Goal: Task Accomplishment & Management: Manage account settings

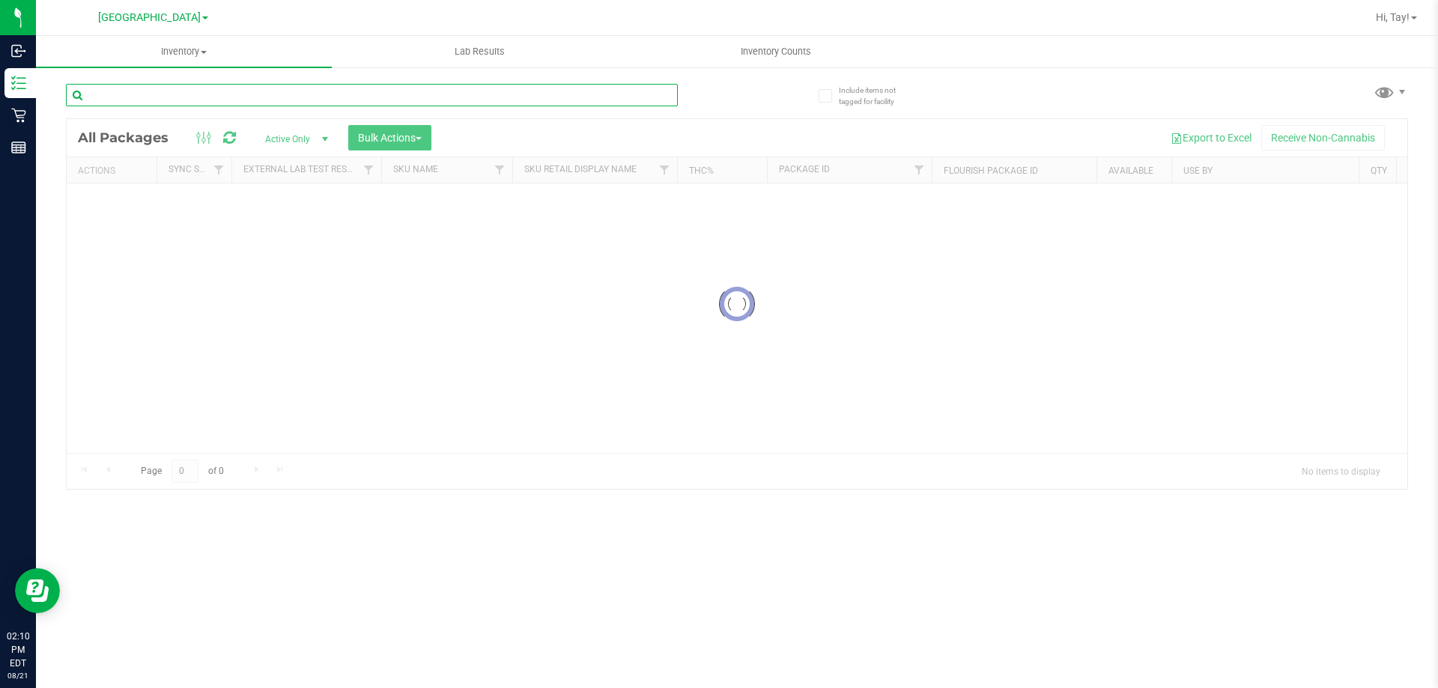
click at [266, 99] on input "text" at bounding box center [372, 95] width 612 height 22
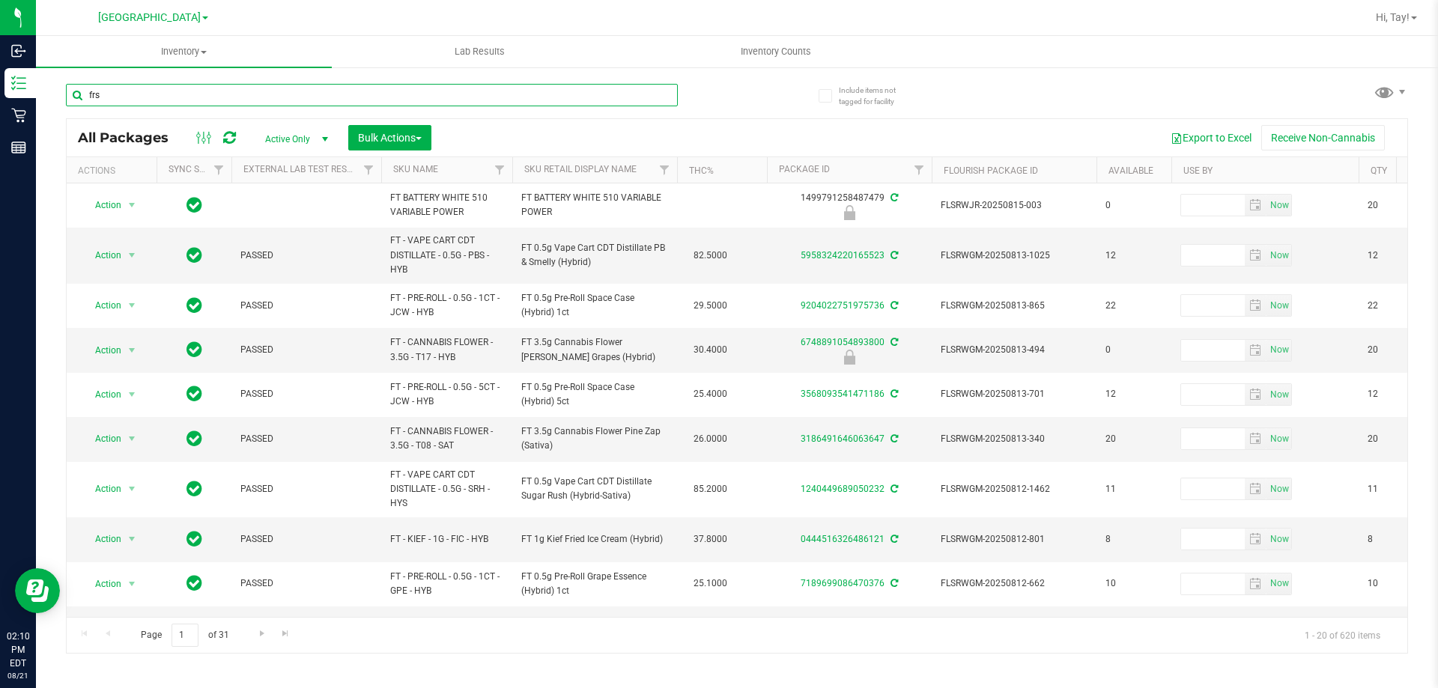
type input "frs"
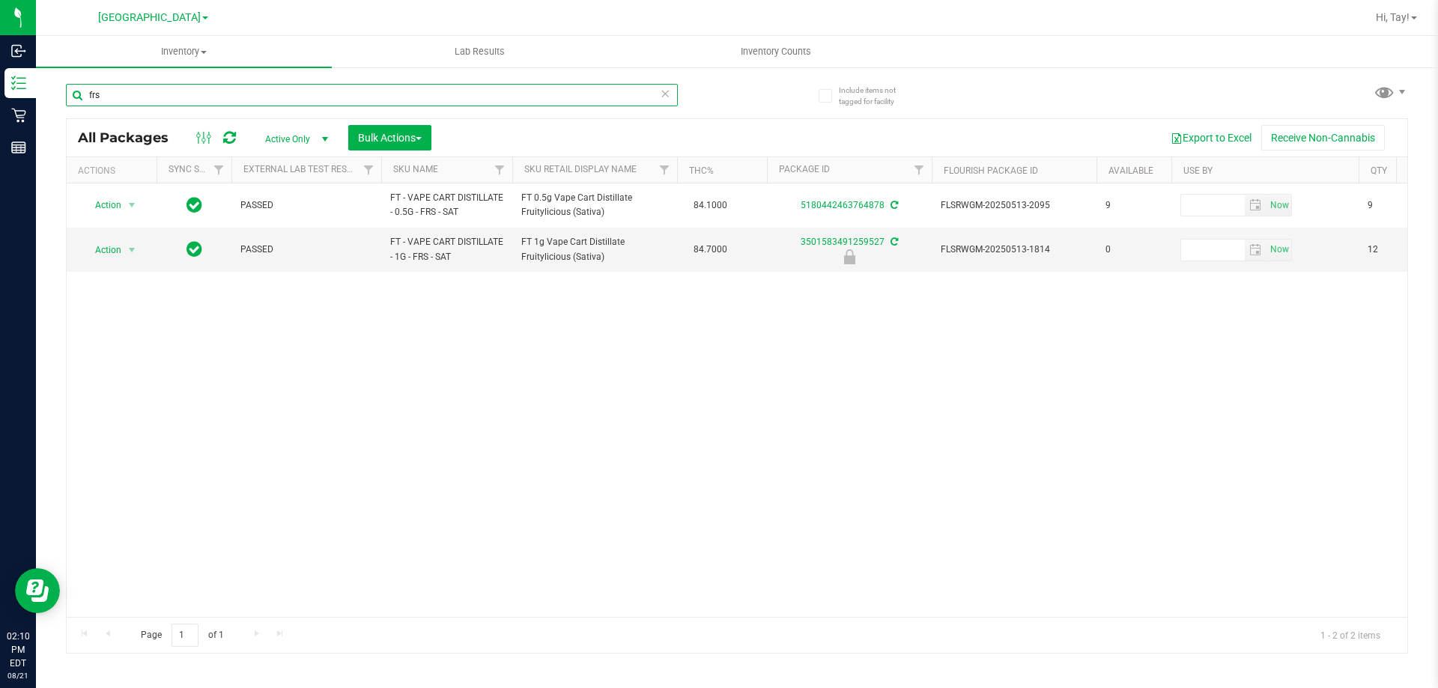
click at [463, 97] on input "frs" at bounding box center [372, 95] width 612 height 22
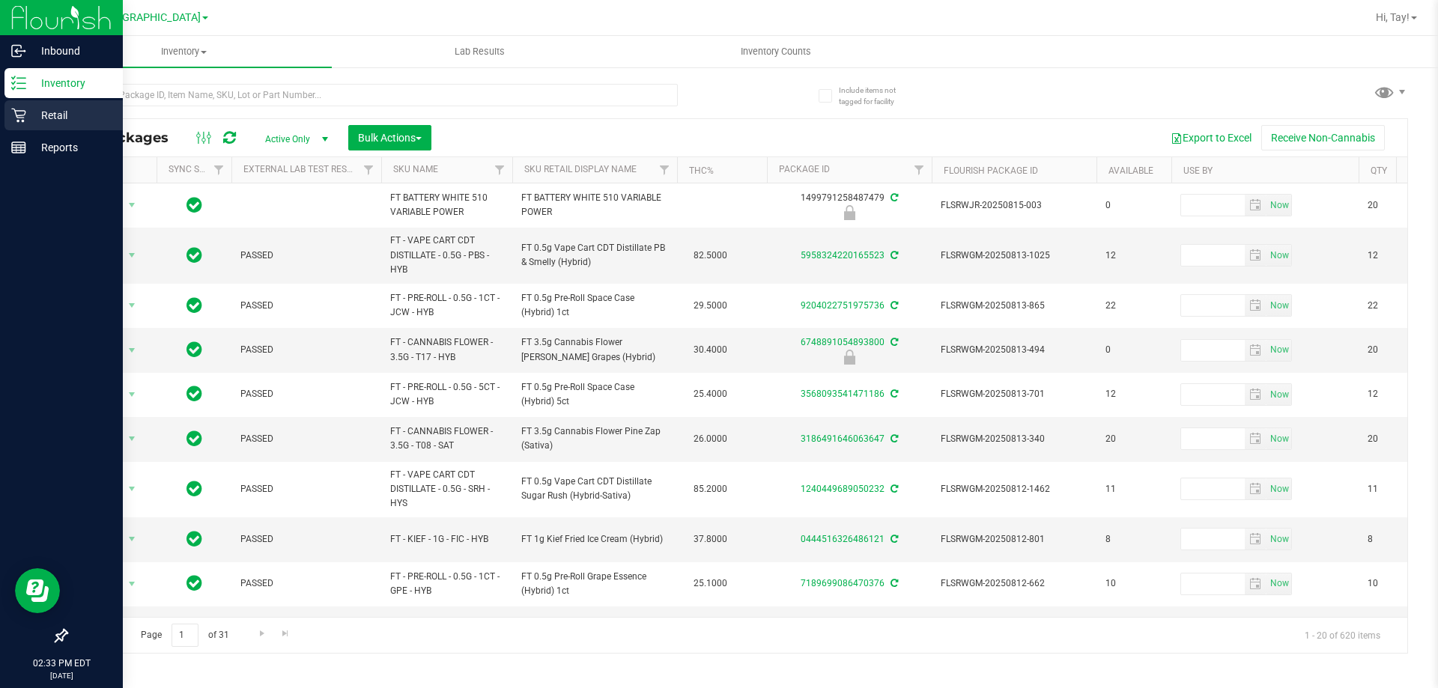
drag, startPoint x: 47, startPoint y: 120, endPoint x: 57, endPoint y: 113, distance: 11.8
click at [49, 120] on p "Retail" at bounding box center [71, 115] width 90 height 18
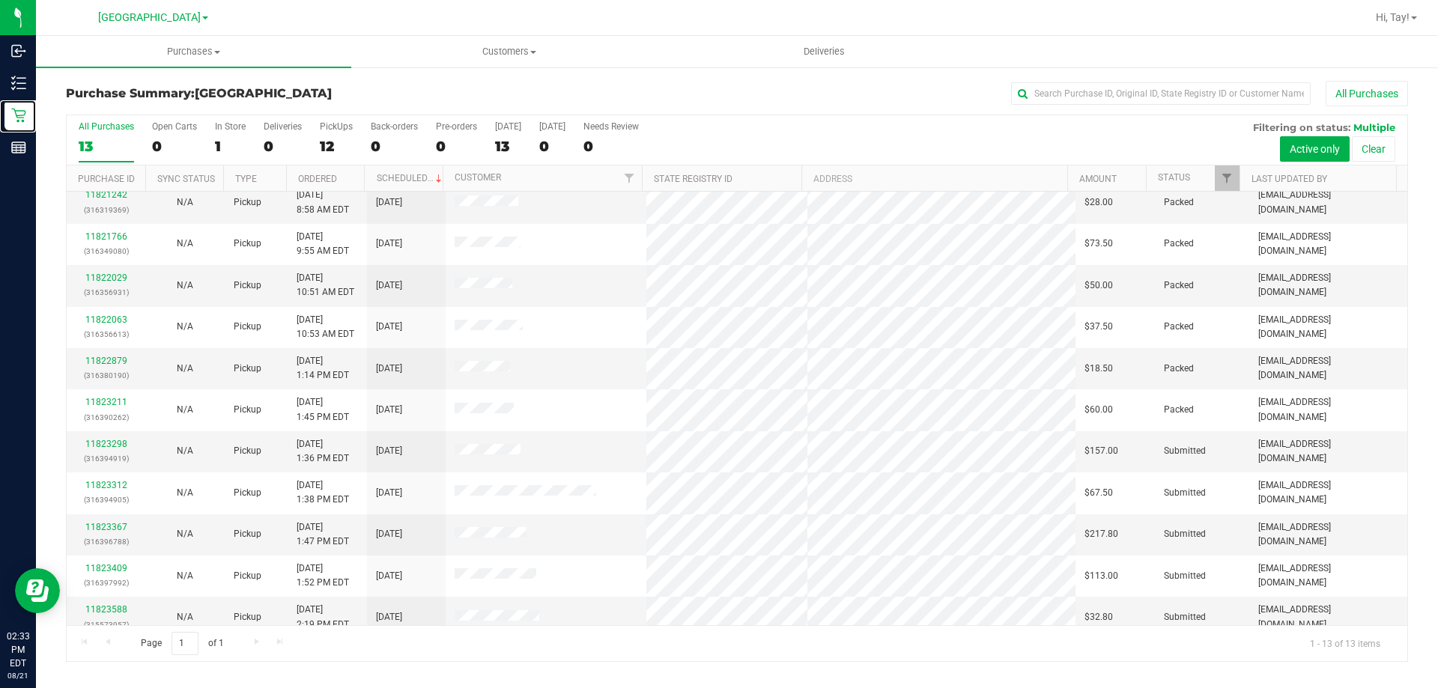
scroll to position [105, 0]
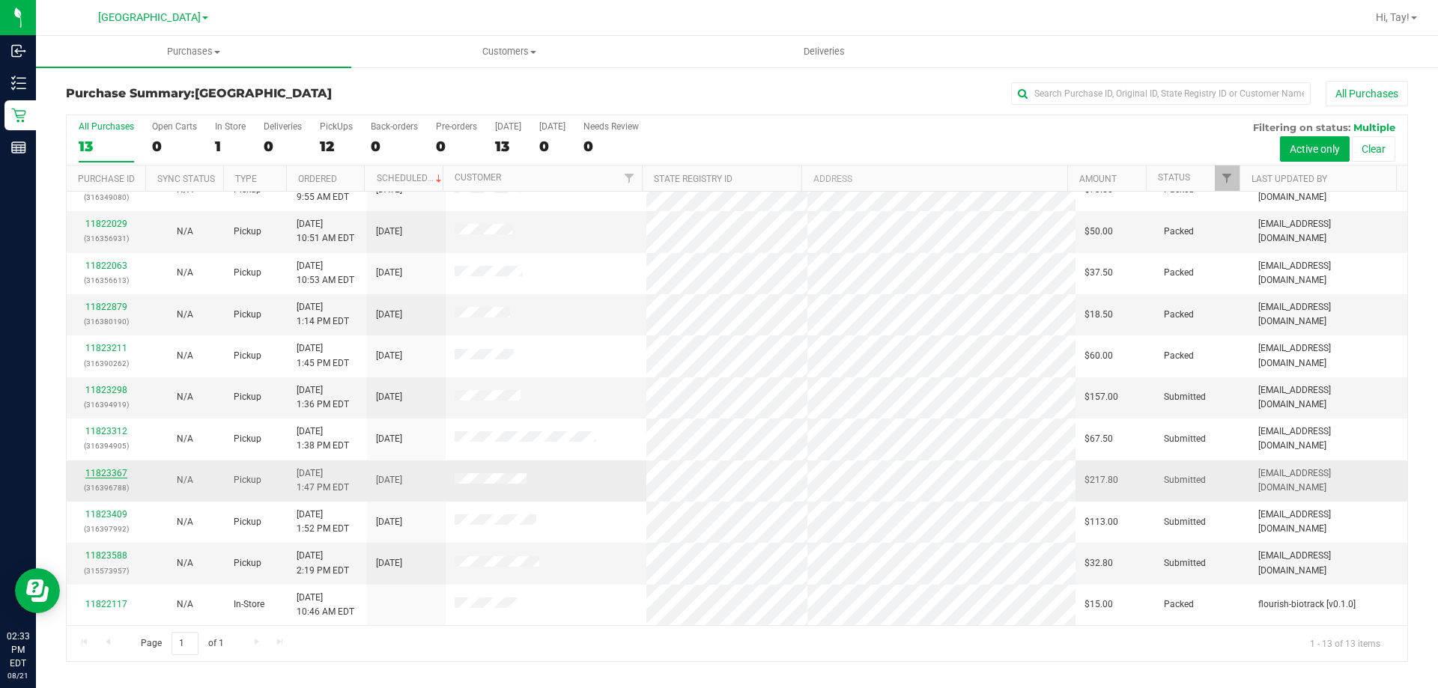
click at [122, 472] on link "11823367" at bounding box center [106, 473] width 42 height 10
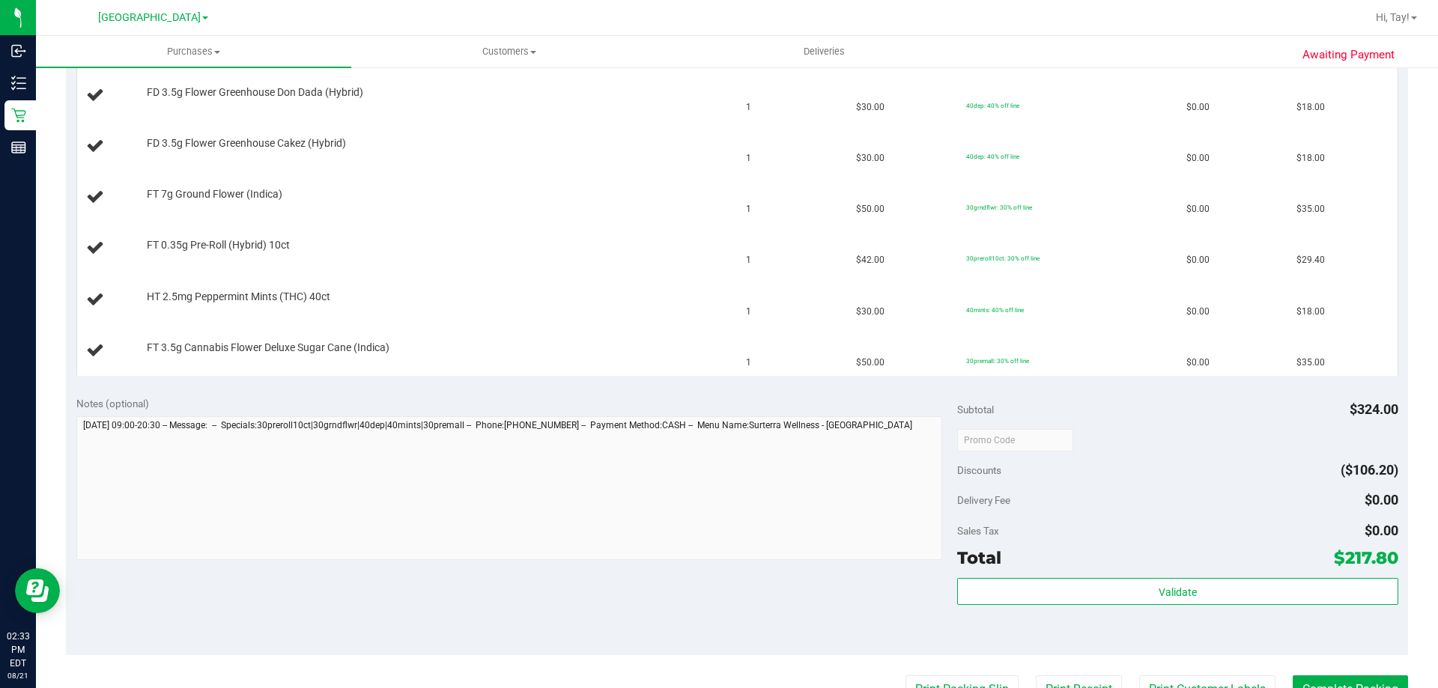
scroll to position [749, 0]
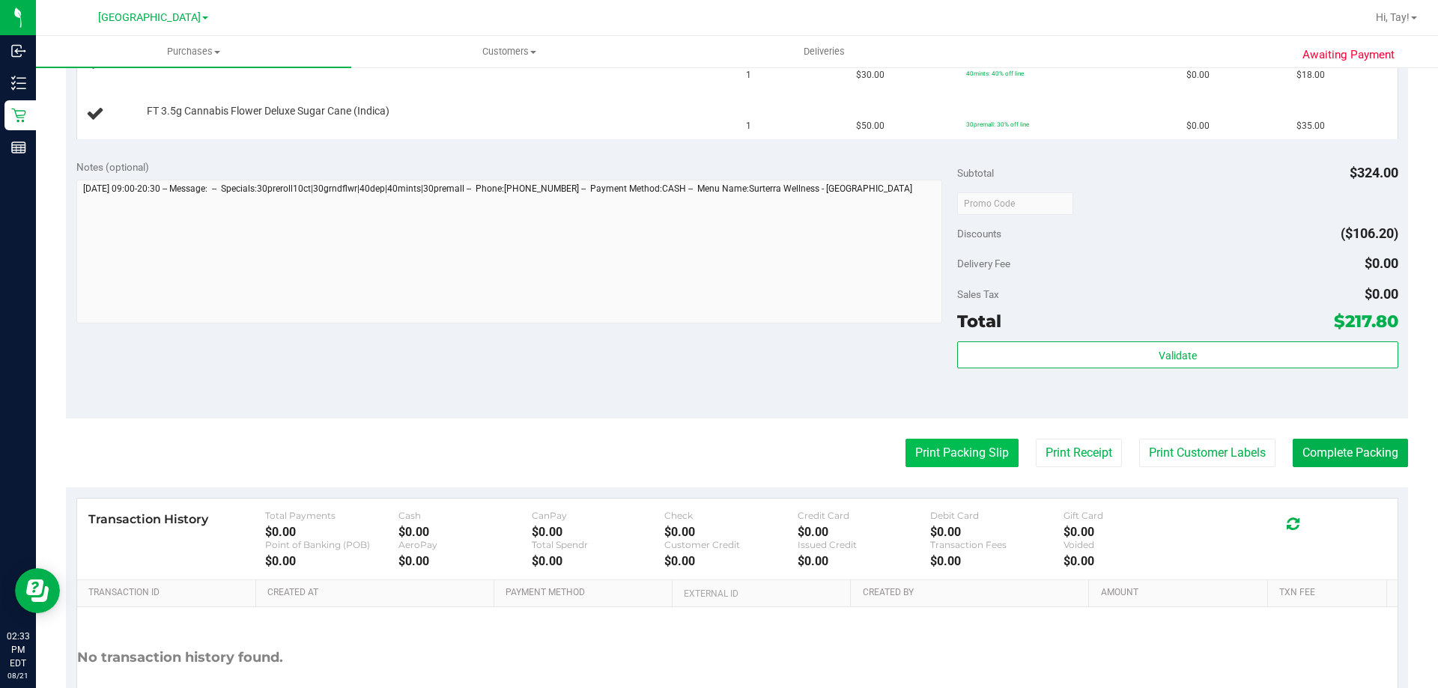
click at [944, 443] on button "Print Packing Slip" at bounding box center [961, 453] width 113 height 28
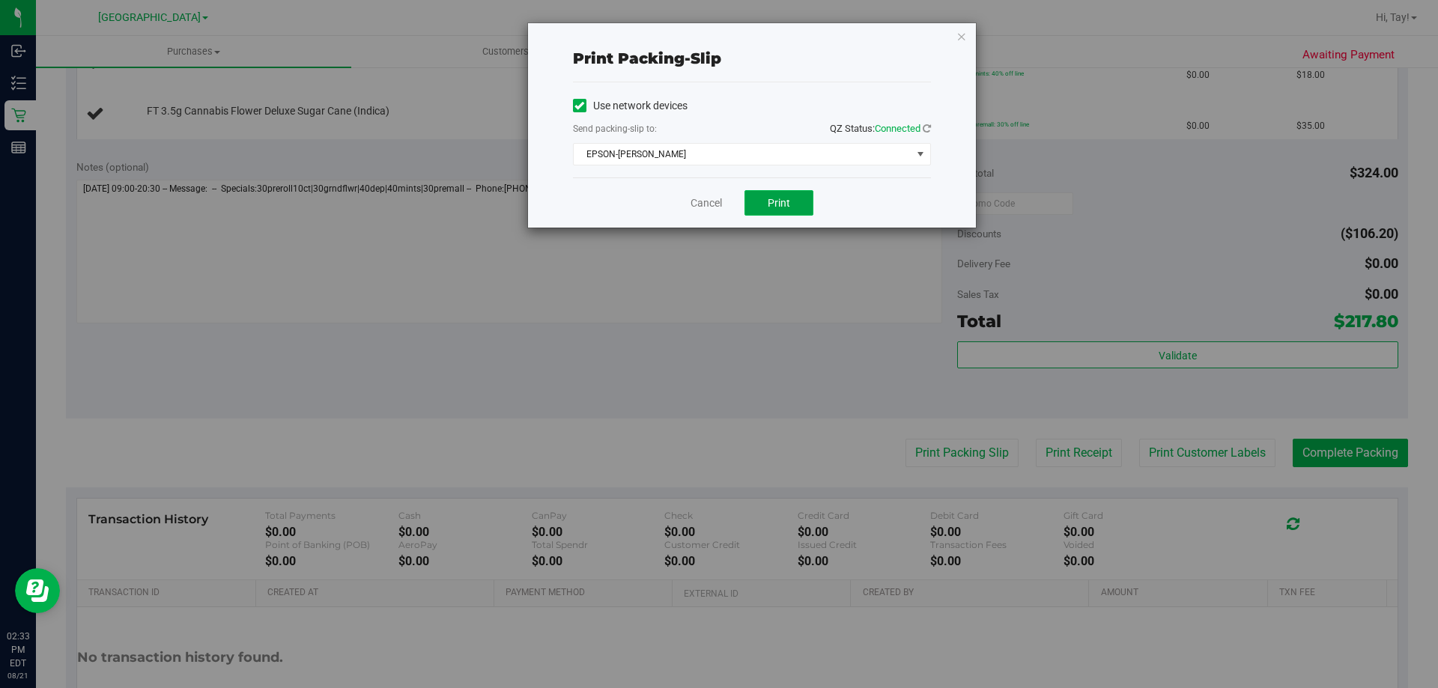
click at [759, 207] on button "Print" at bounding box center [778, 202] width 69 height 25
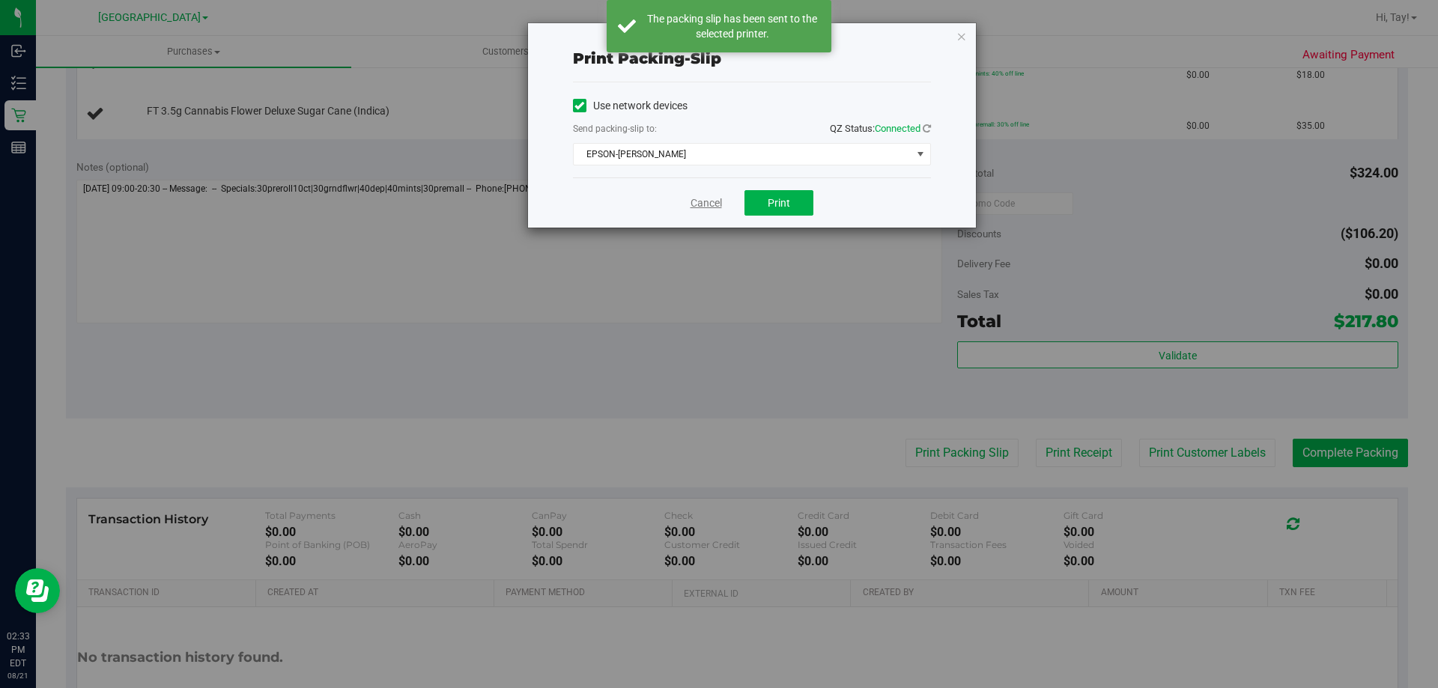
click at [713, 208] on link "Cancel" at bounding box center [705, 203] width 31 height 16
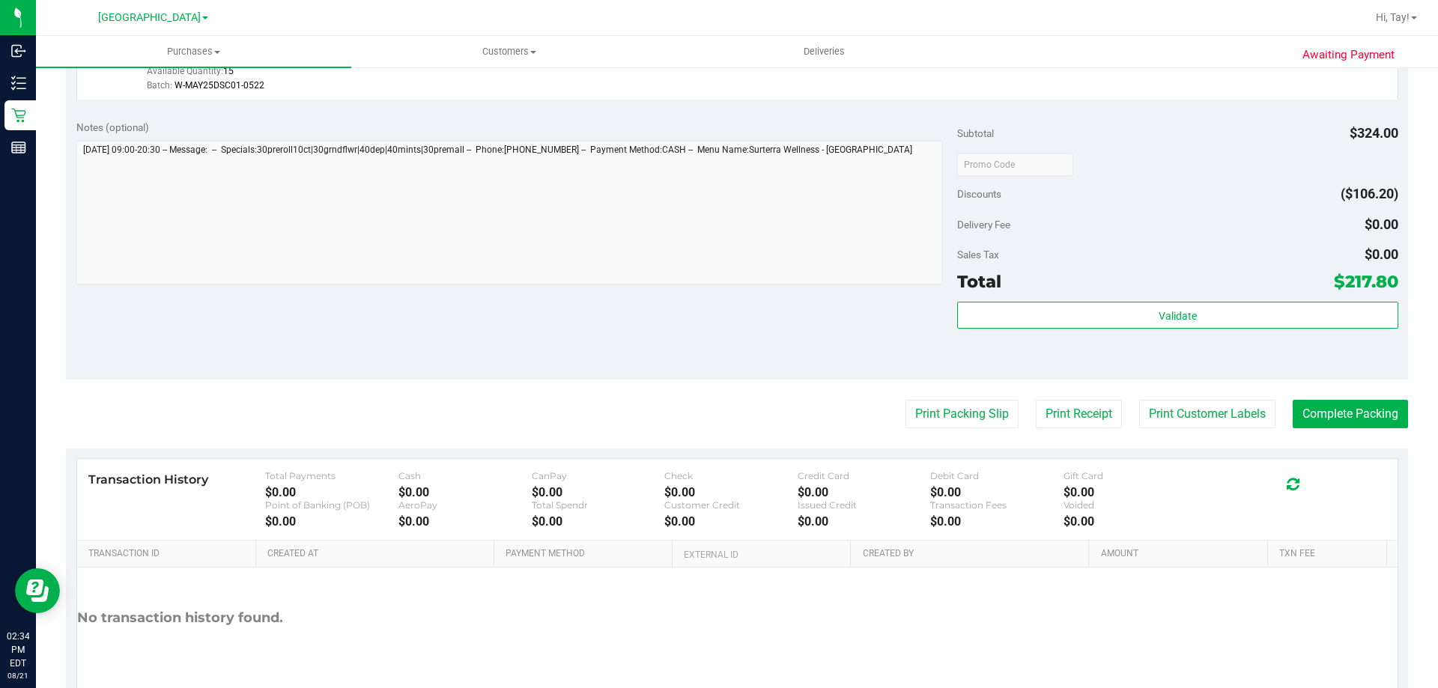
scroll to position [1143, 0]
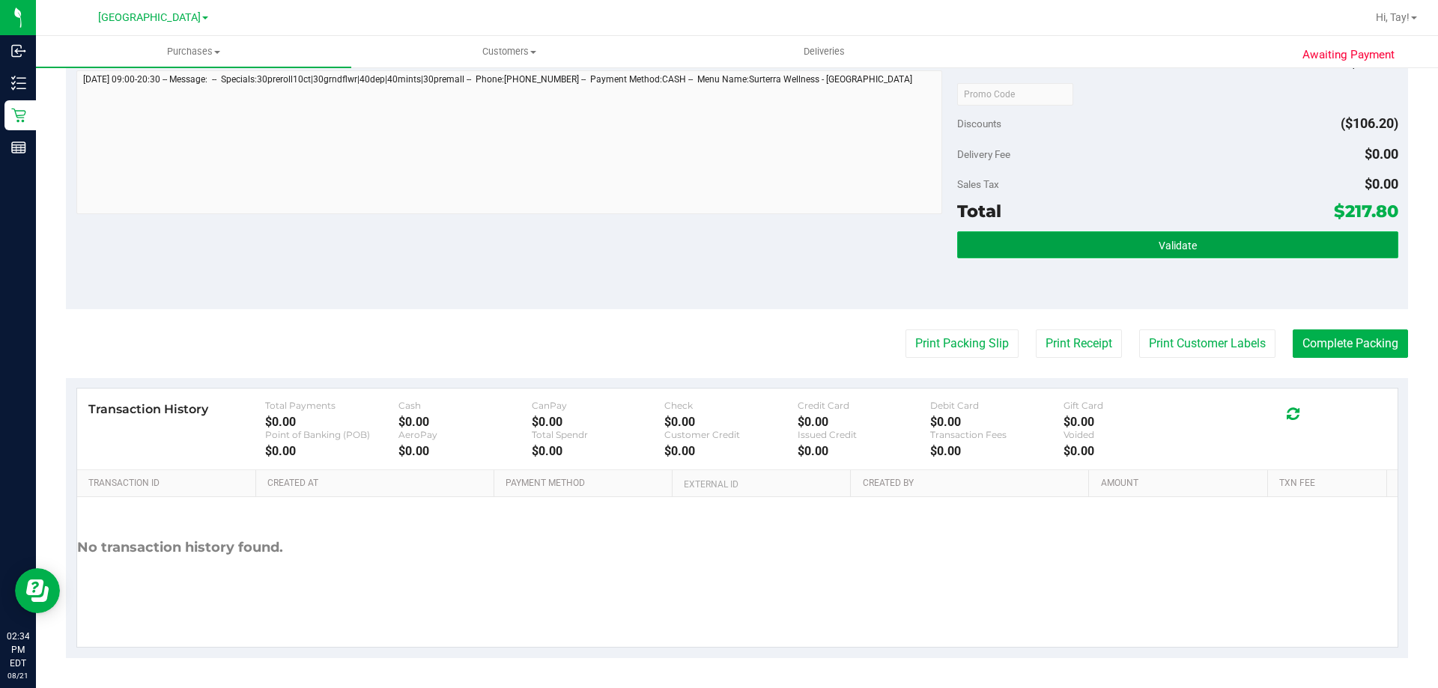
click at [1031, 246] on button "Validate" at bounding box center [1177, 244] width 440 height 27
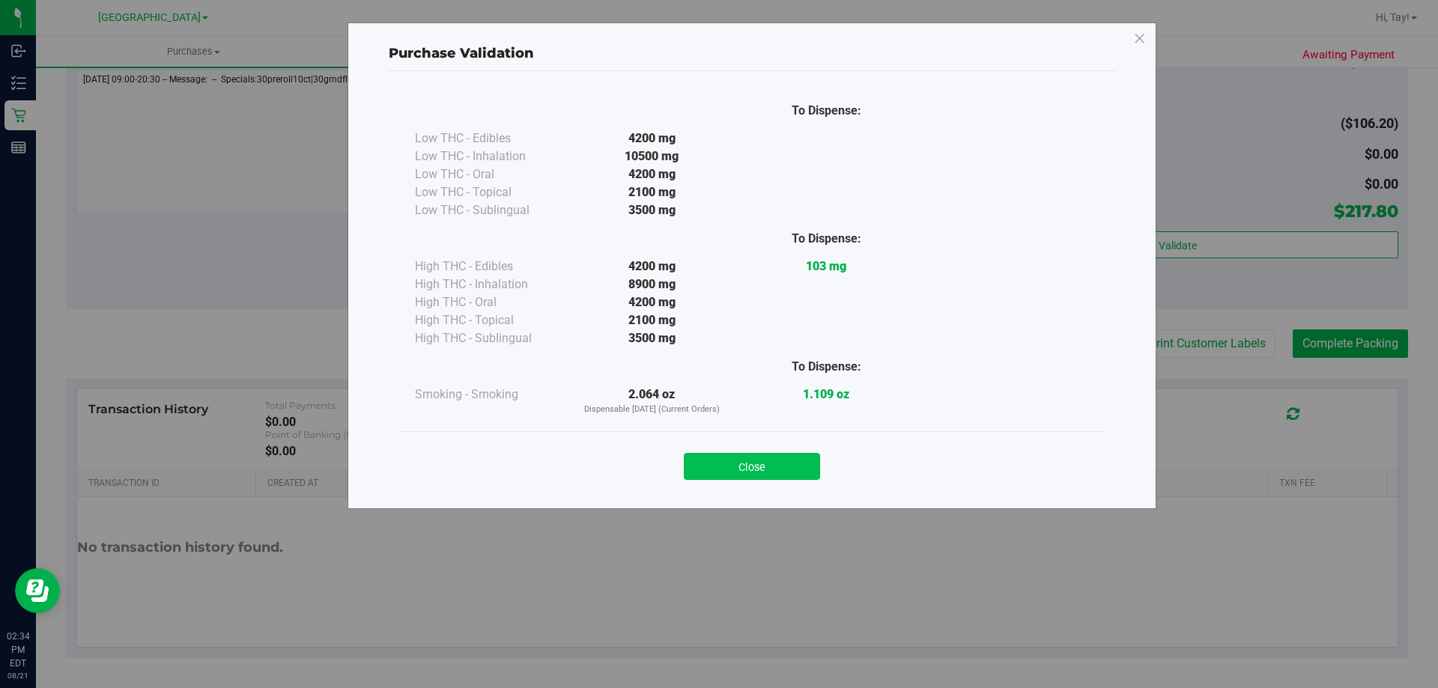
click at [759, 470] on button "Close" at bounding box center [752, 466] width 136 height 27
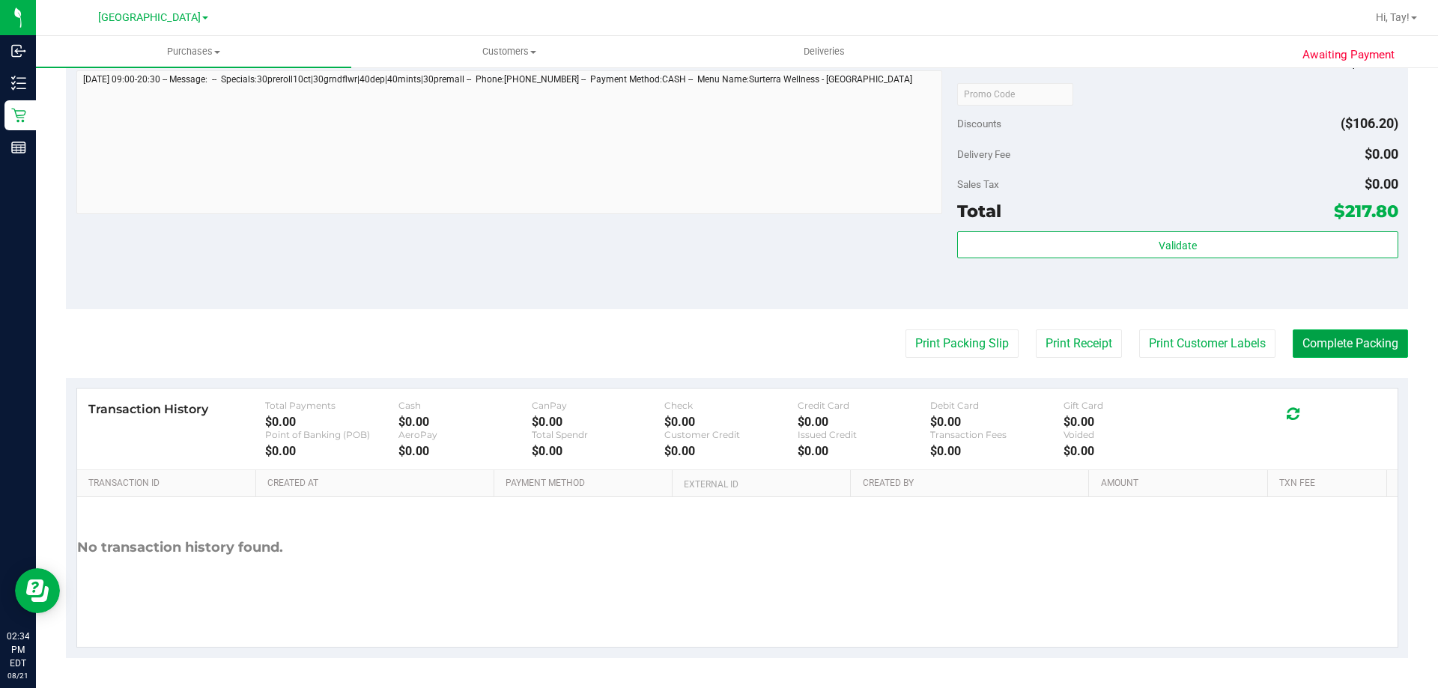
click at [1292, 343] on button "Complete Packing" at bounding box center [1349, 343] width 115 height 28
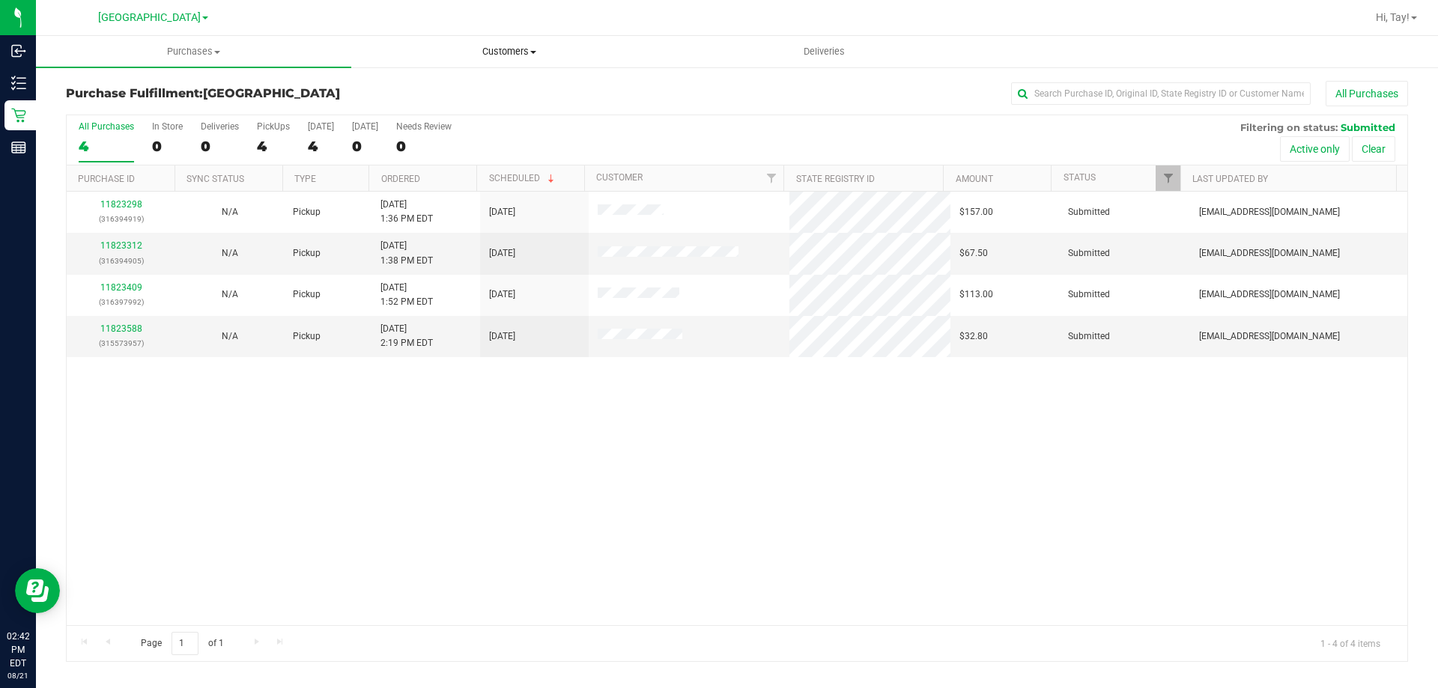
click at [497, 51] on span "Customers" at bounding box center [509, 51] width 314 height 13
click at [398, 89] on span "All customers" at bounding box center [405, 90] width 108 height 13
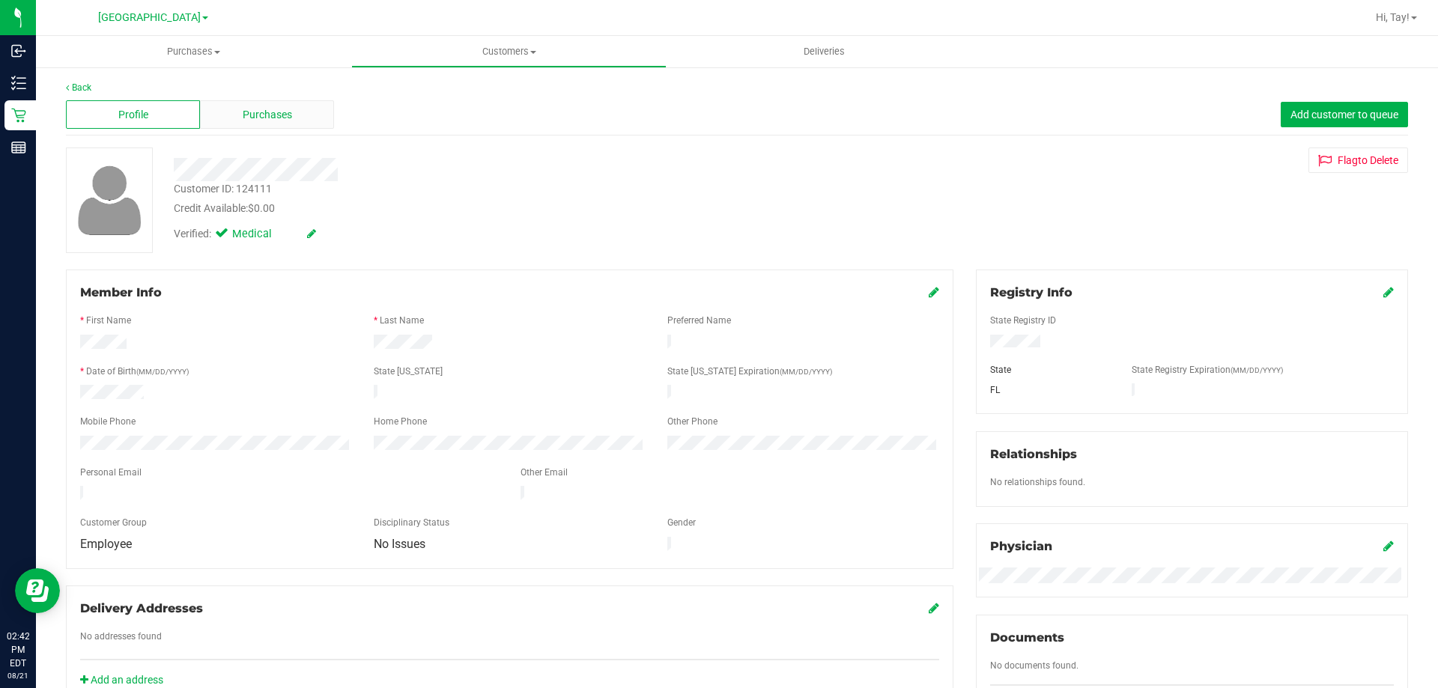
click at [262, 118] on span "Purchases" at bounding box center [267, 115] width 49 height 16
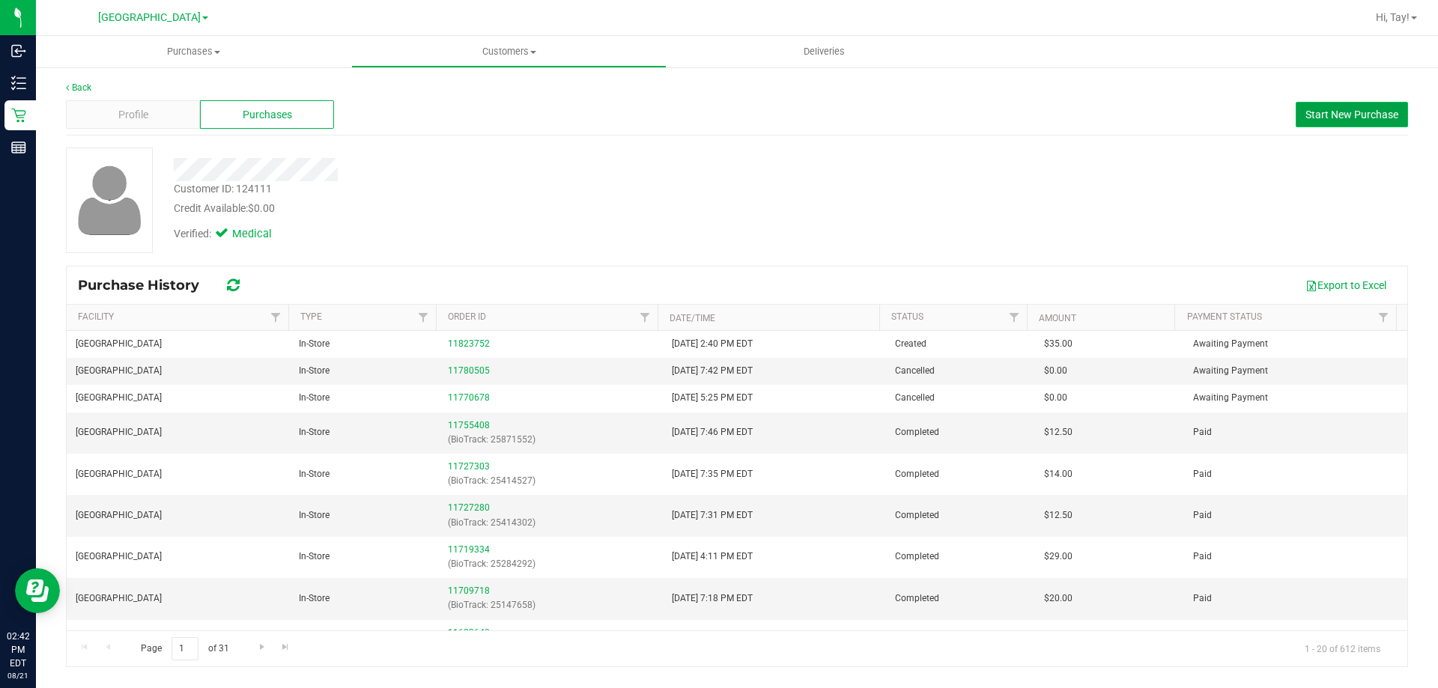
click at [1348, 110] on span "Start New Purchase" at bounding box center [1351, 115] width 93 height 12
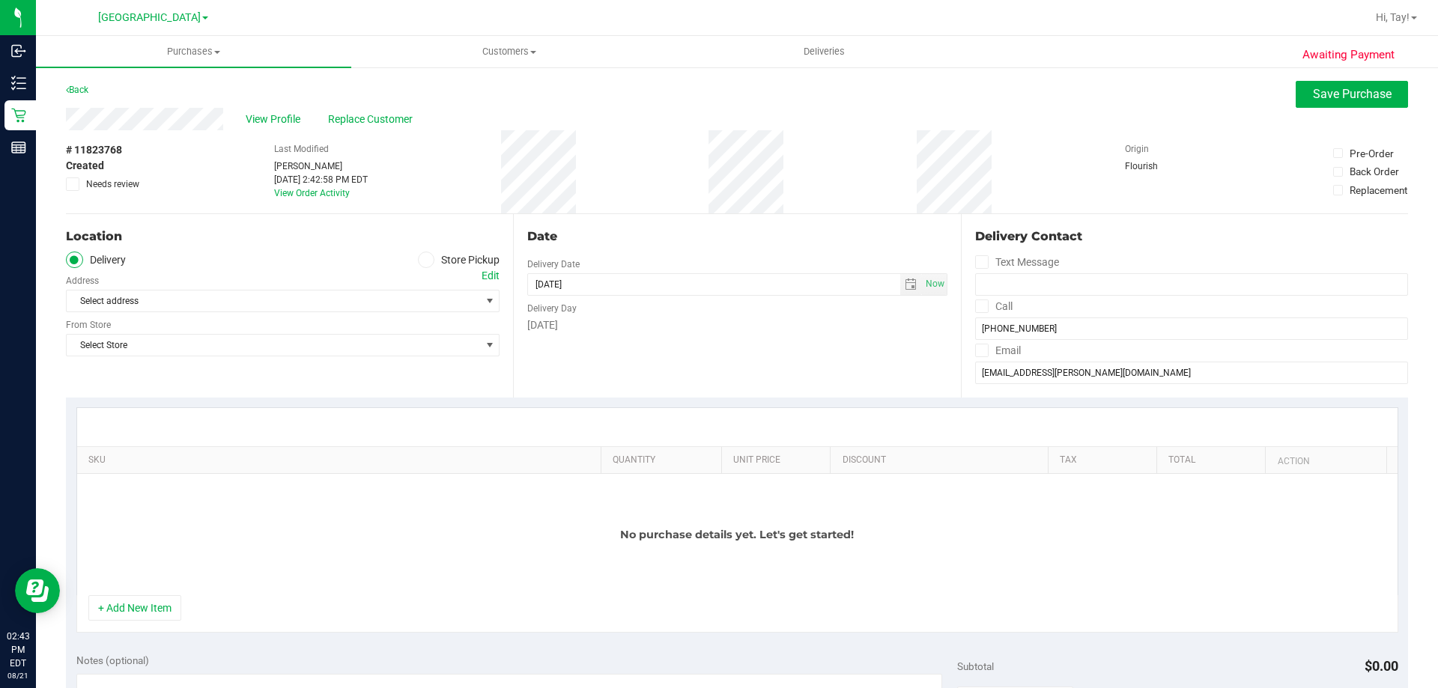
click at [412, 260] on ul "Delivery Store Pickup" at bounding box center [283, 260] width 434 height 17
click at [418, 263] on span at bounding box center [426, 260] width 17 height 17
click at [0, 0] on input "Store Pickup" at bounding box center [0, 0] width 0 height 0
click at [312, 305] on span "Select Store" at bounding box center [273, 301] width 413 height 21
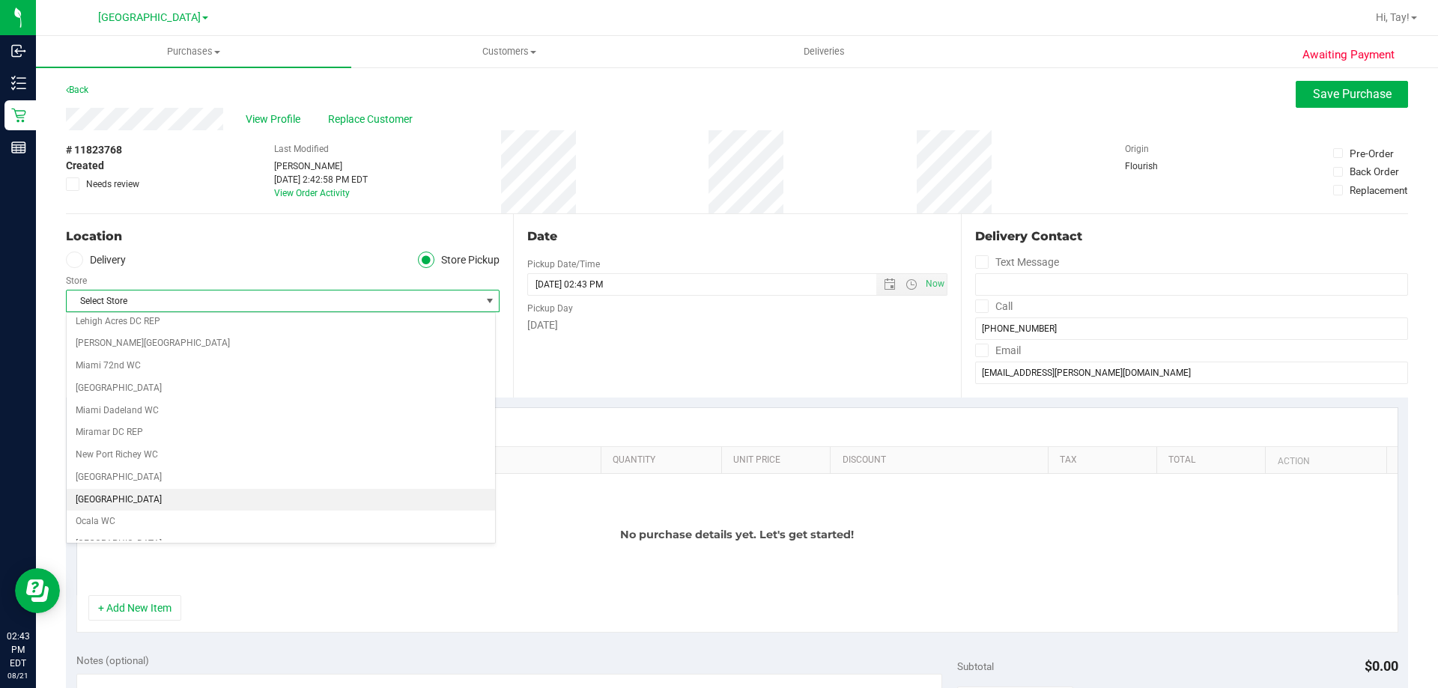
scroll to position [524, 0]
click at [142, 487] on li "[GEOGRAPHIC_DATA]" at bounding box center [281, 492] width 428 height 22
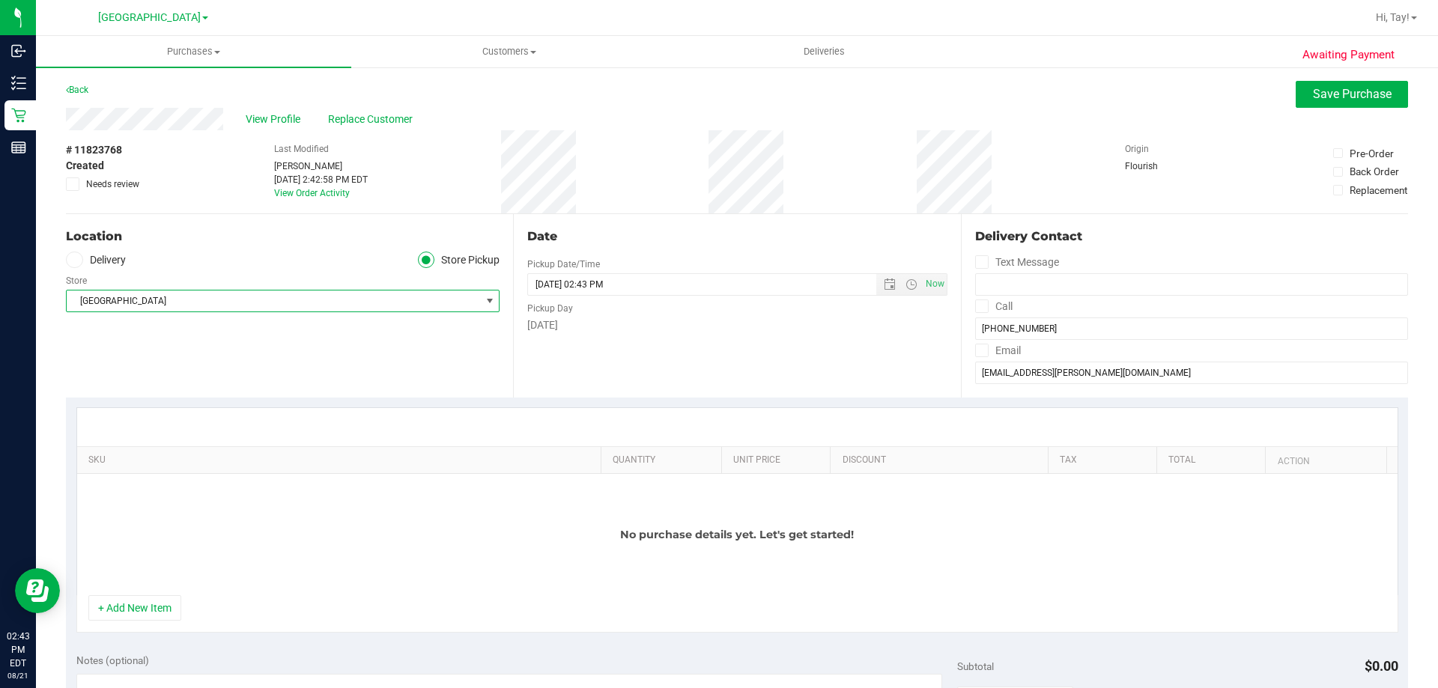
click at [237, 518] on div "No purchase details yet. Let's get started!" at bounding box center [737, 534] width 1320 height 121
click at [164, 604] on button "+ Add New Item" at bounding box center [134, 607] width 93 height 25
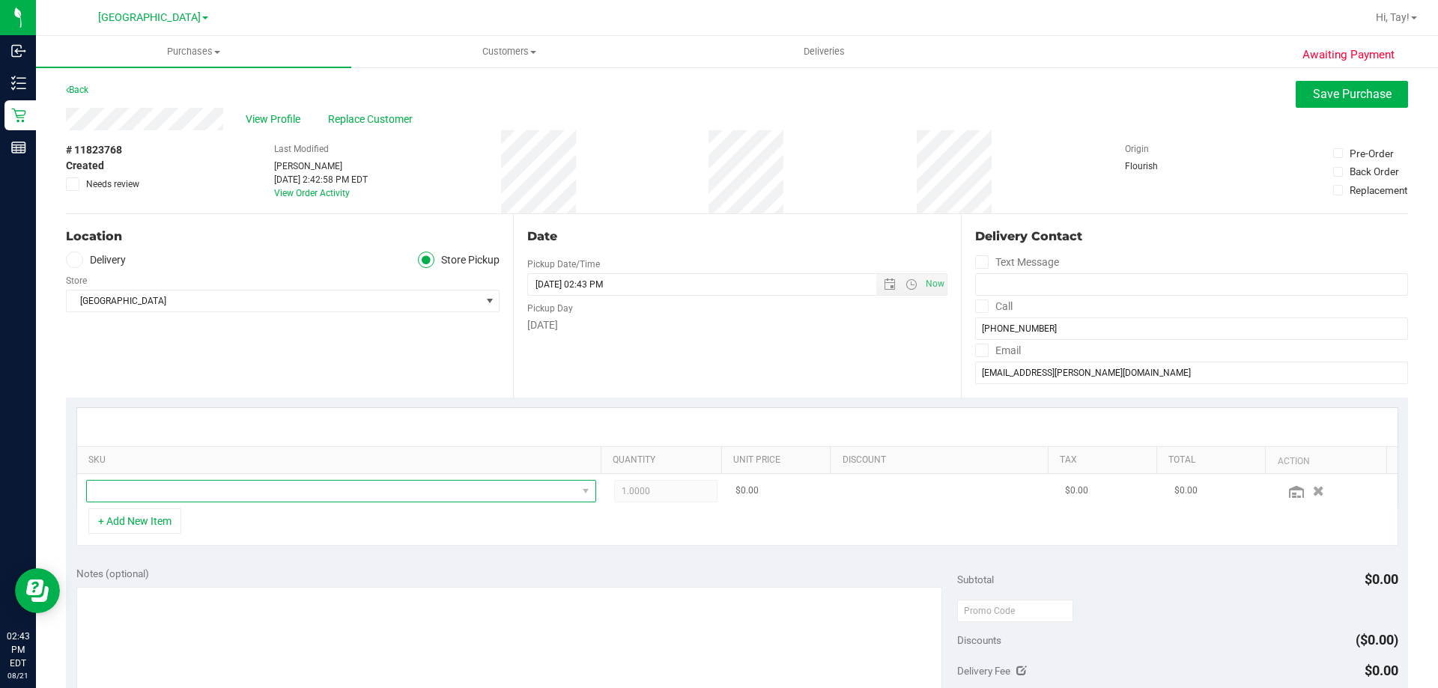
click at [227, 497] on span "NO DATA FOUND" at bounding box center [332, 491] width 490 height 21
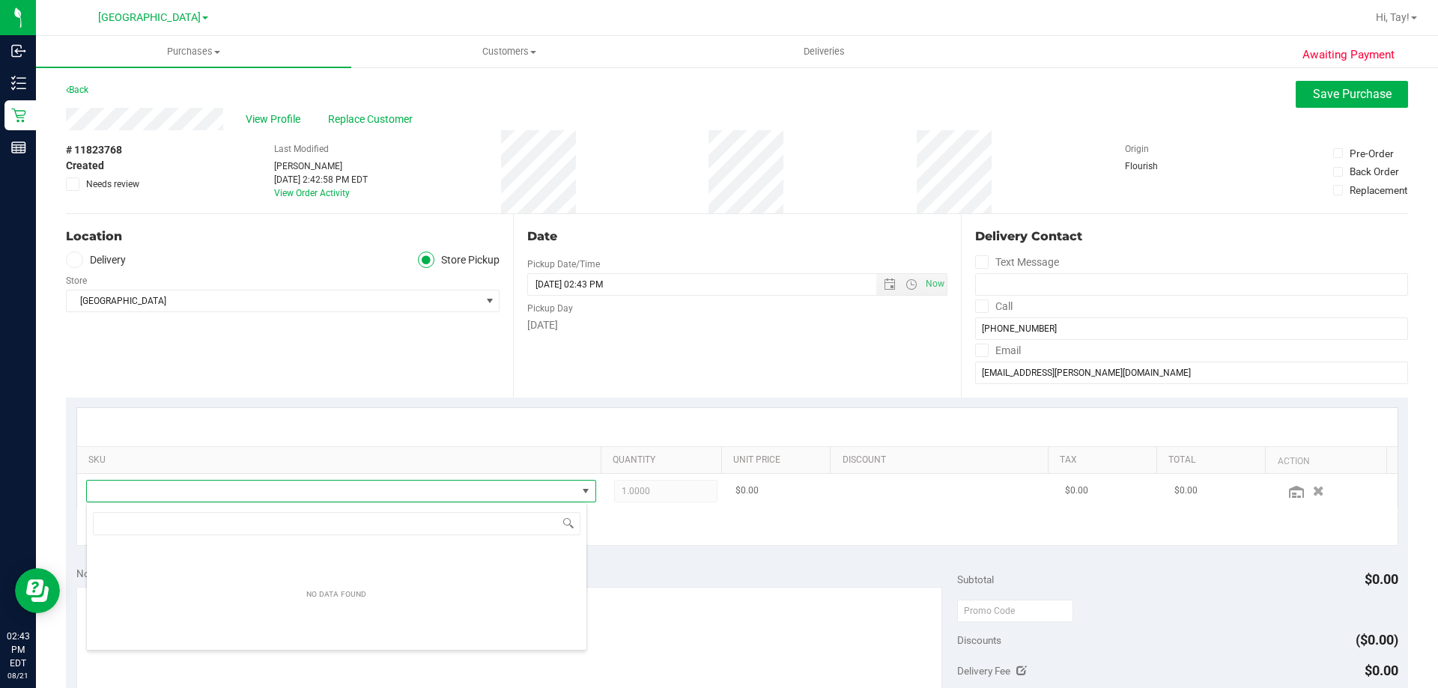
scroll to position [22, 496]
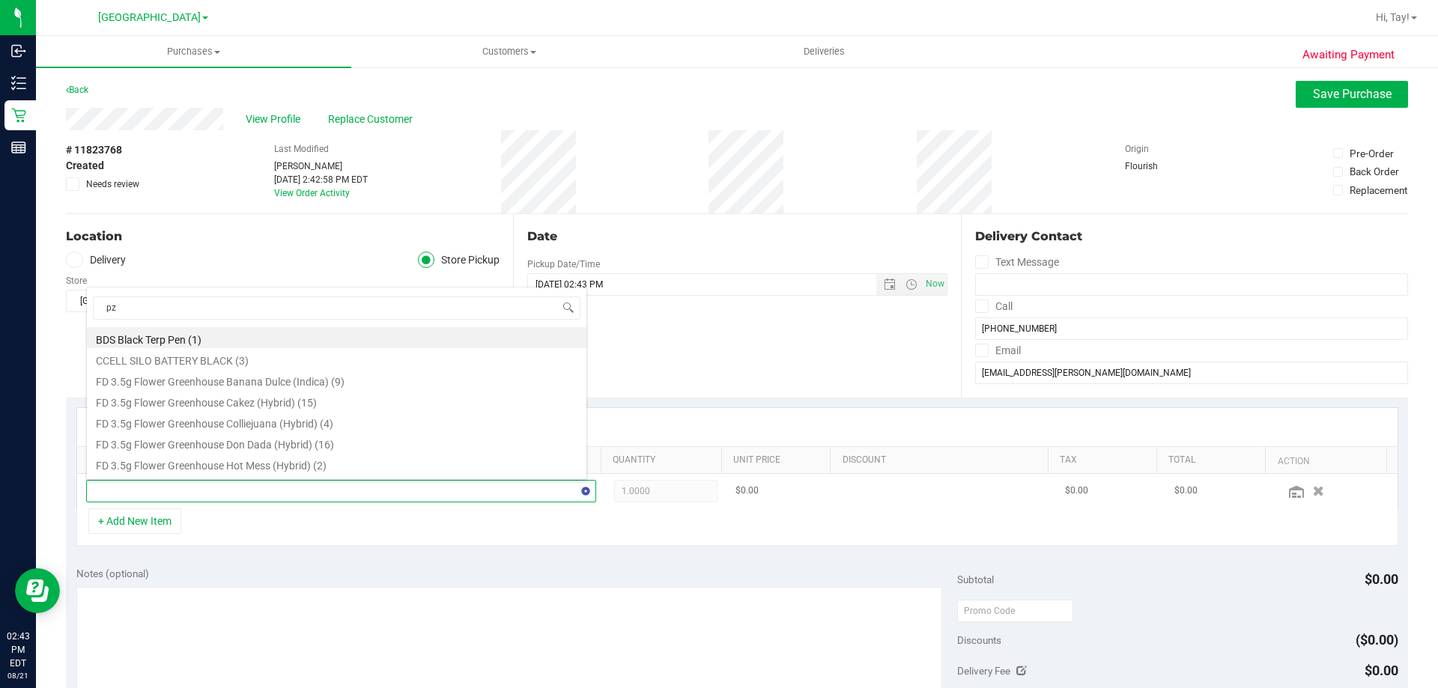
type input "pzt"
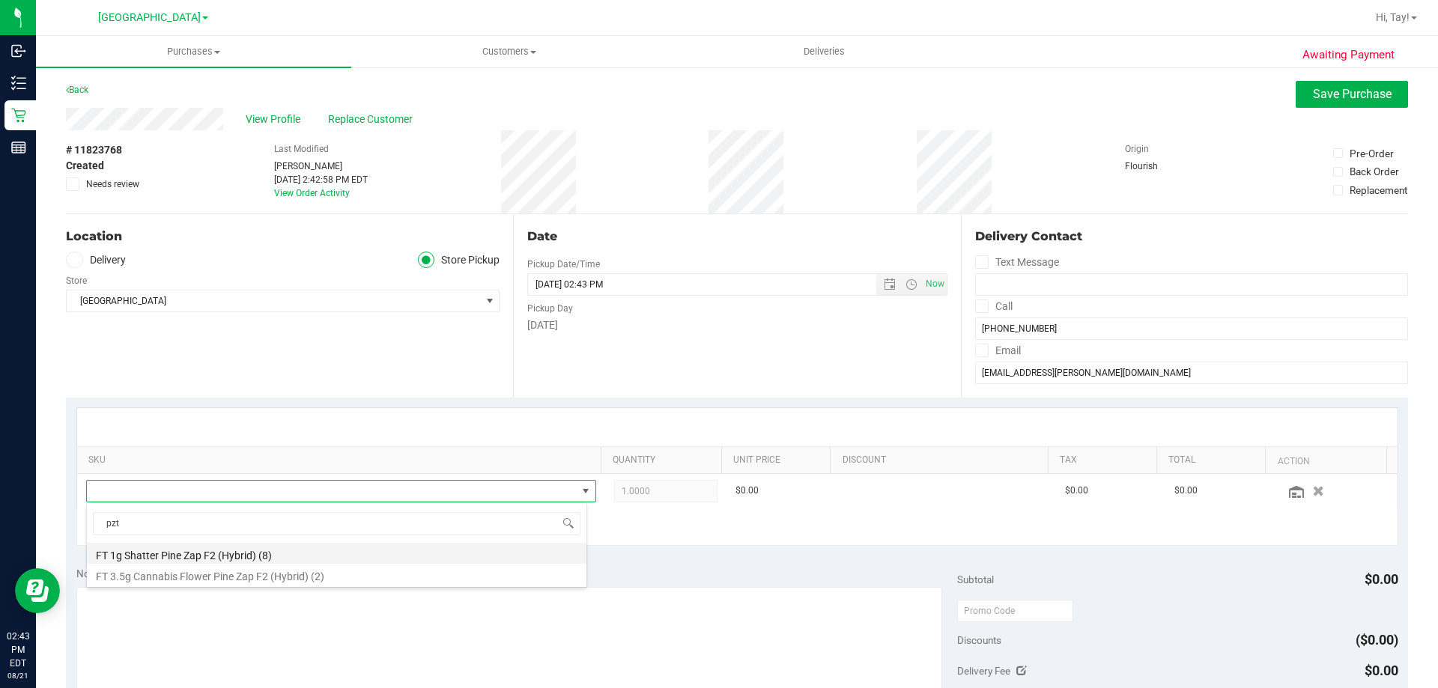
click at [231, 555] on li "FT 1g Shatter Pine Zap F2 (Hybrid) (8)" at bounding box center [336, 553] width 499 height 21
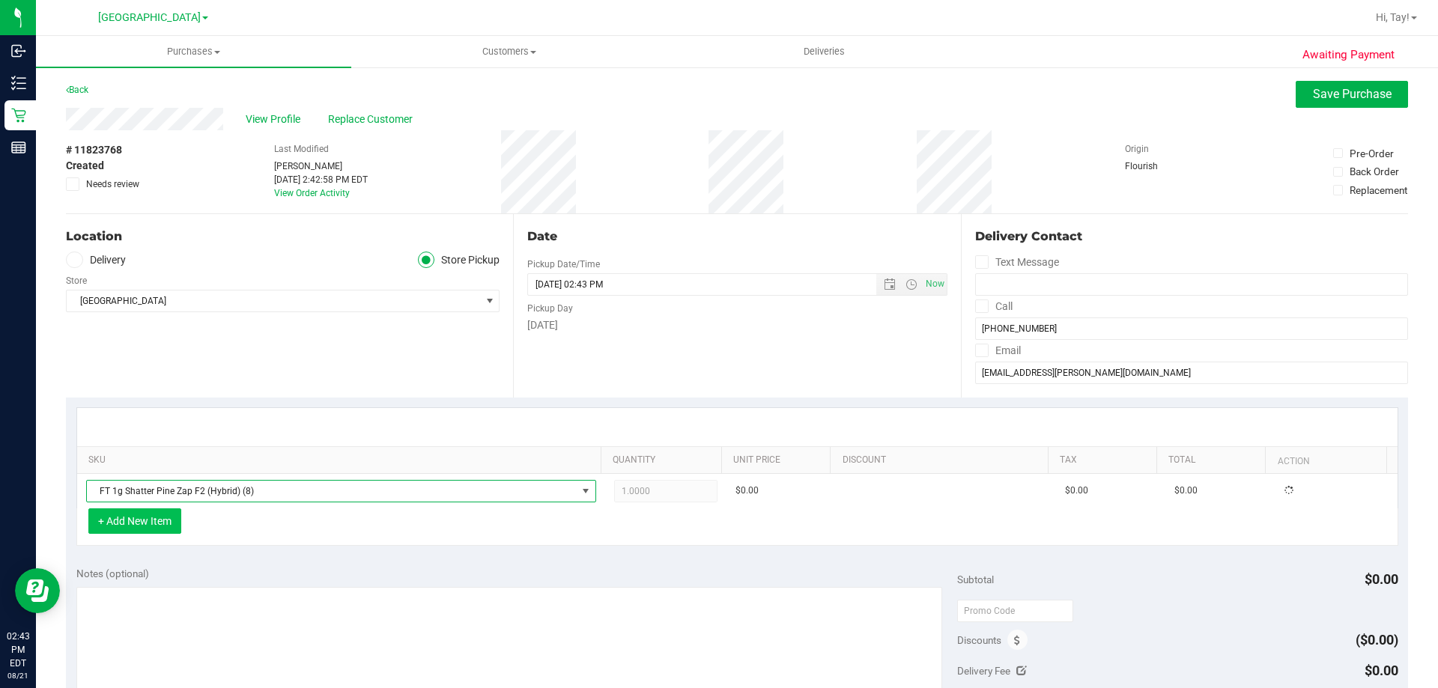
click at [116, 514] on button "+ Add New Item" at bounding box center [134, 520] width 93 height 25
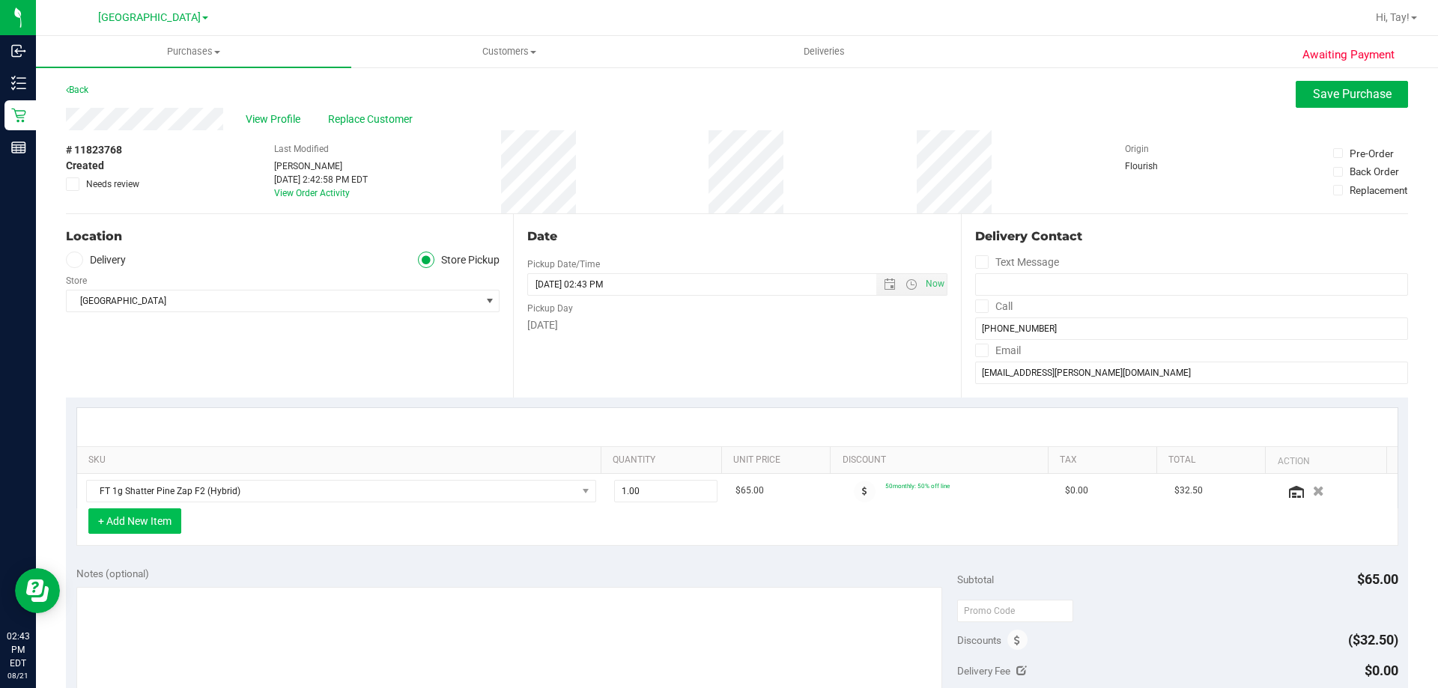
click at [115, 524] on button "+ Add New Item" at bounding box center [134, 520] width 93 height 25
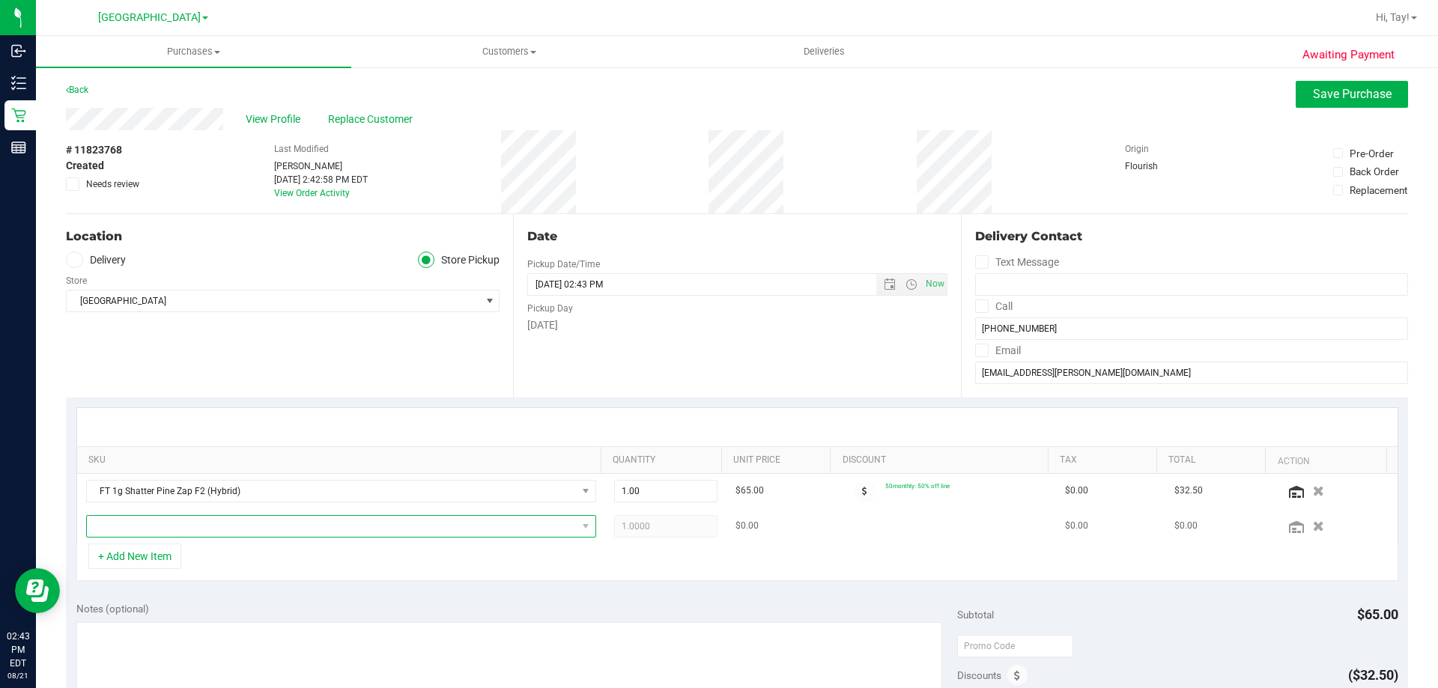
click at [122, 523] on span "NO DATA FOUND" at bounding box center [332, 526] width 490 height 21
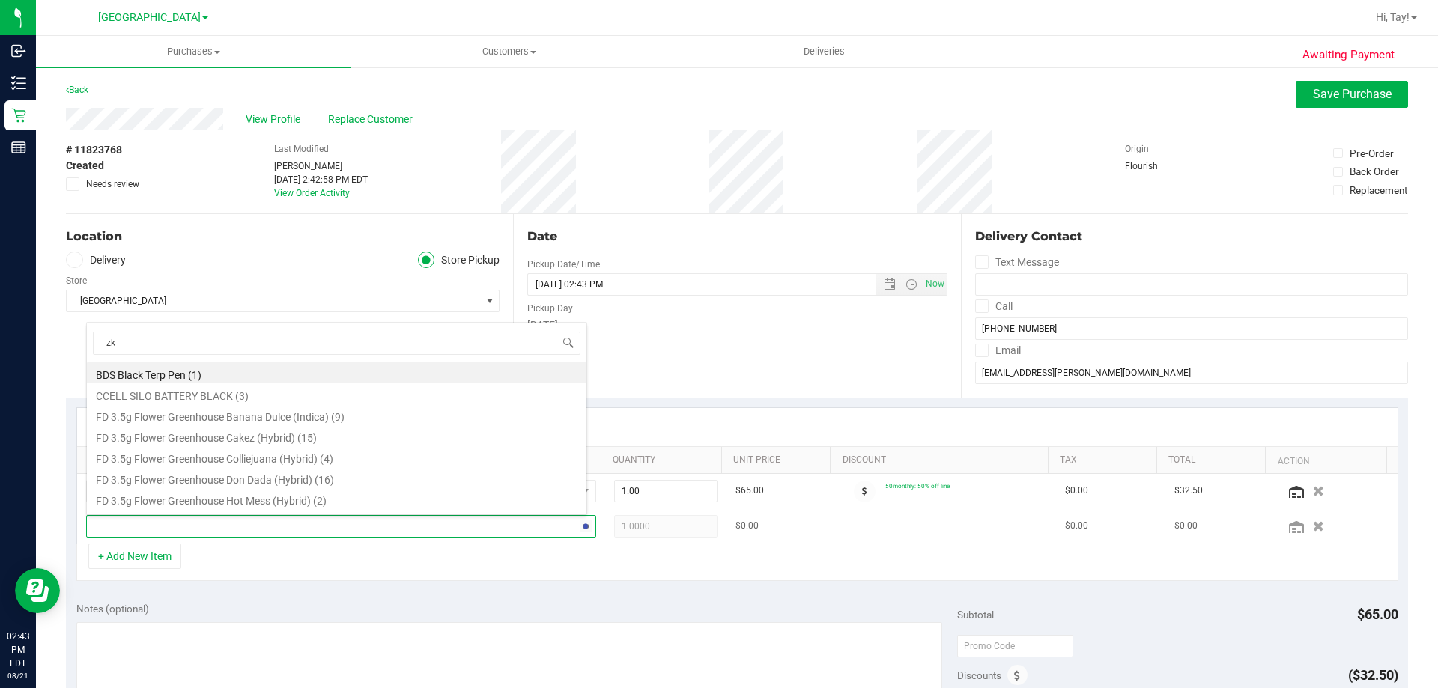
type input "zkr"
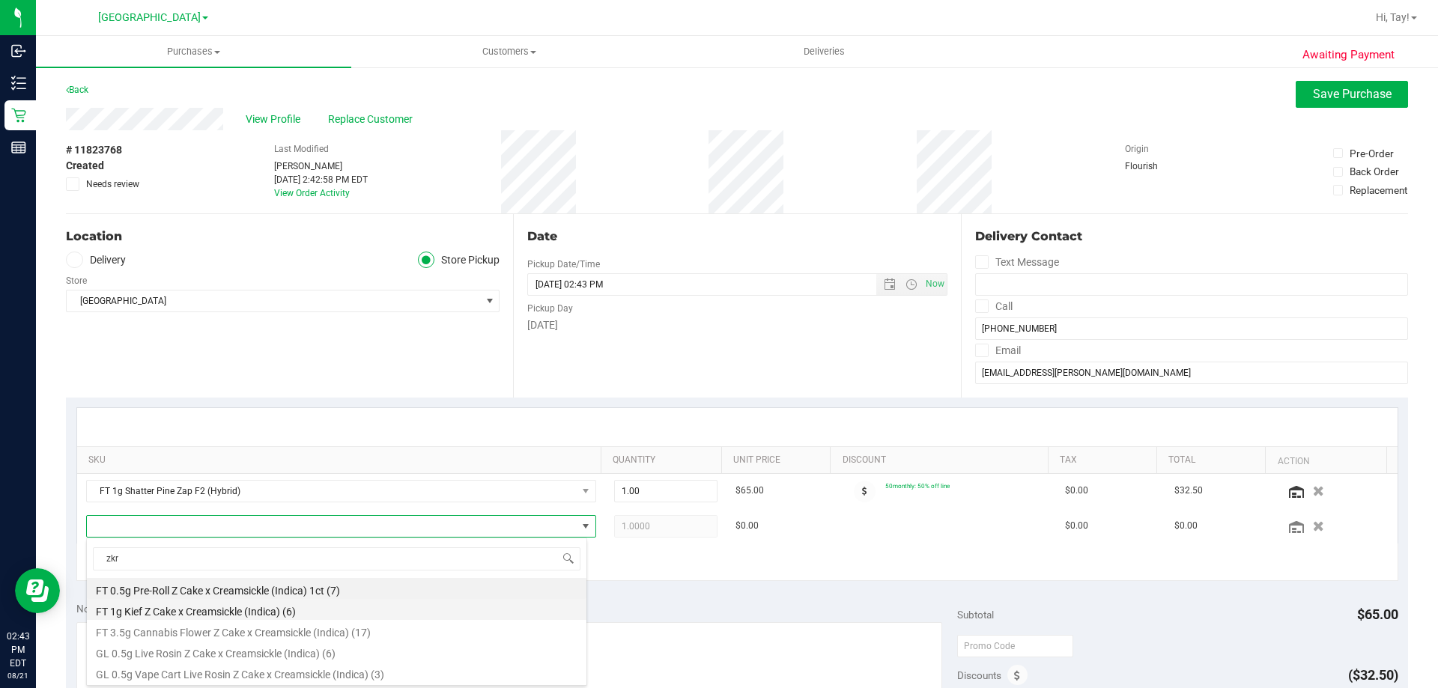
click at [215, 607] on li "FT 1g Kief Z Cake x Creamsickle (Indica) (6)" at bounding box center [336, 609] width 499 height 21
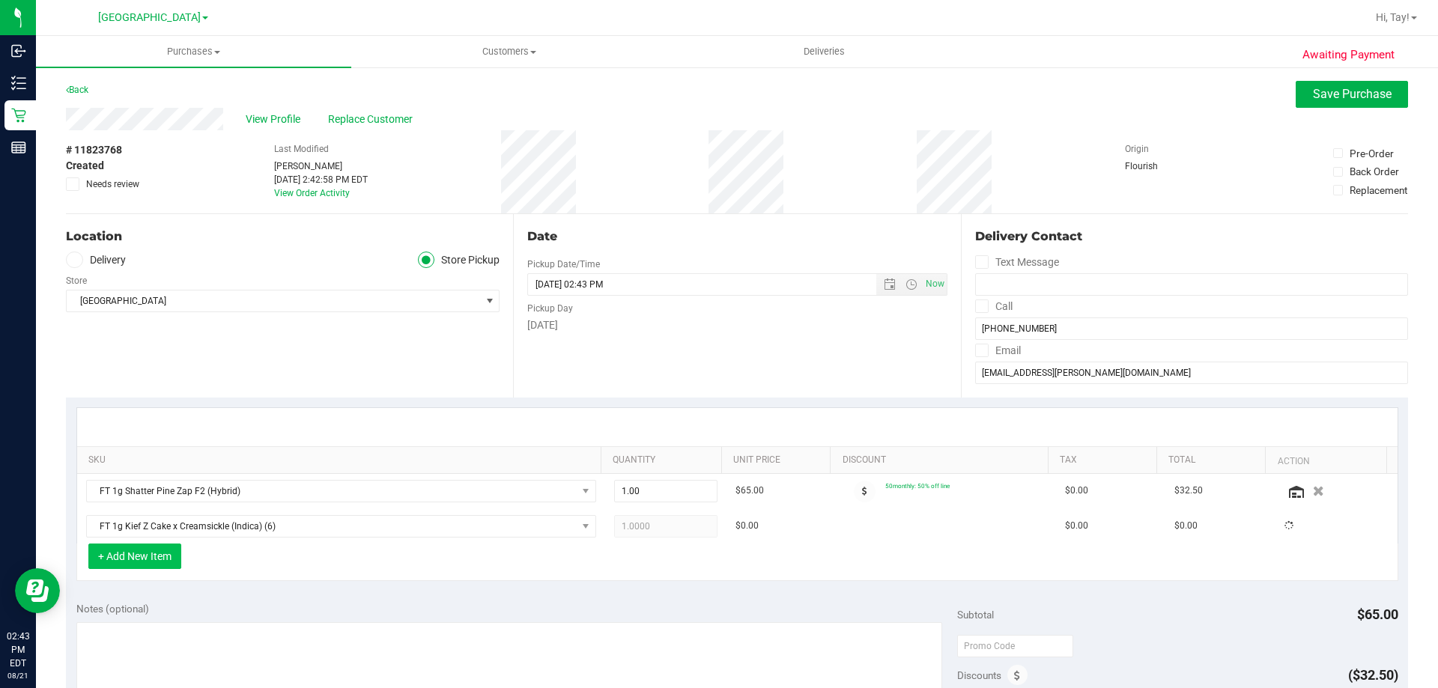
click at [148, 560] on button "+ Add New Item" at bounding box center [134, 556] width 93 height 25
click at [132, 562] on button "+ Add New Item" at bounding box center [134, 556] width 93 height 25
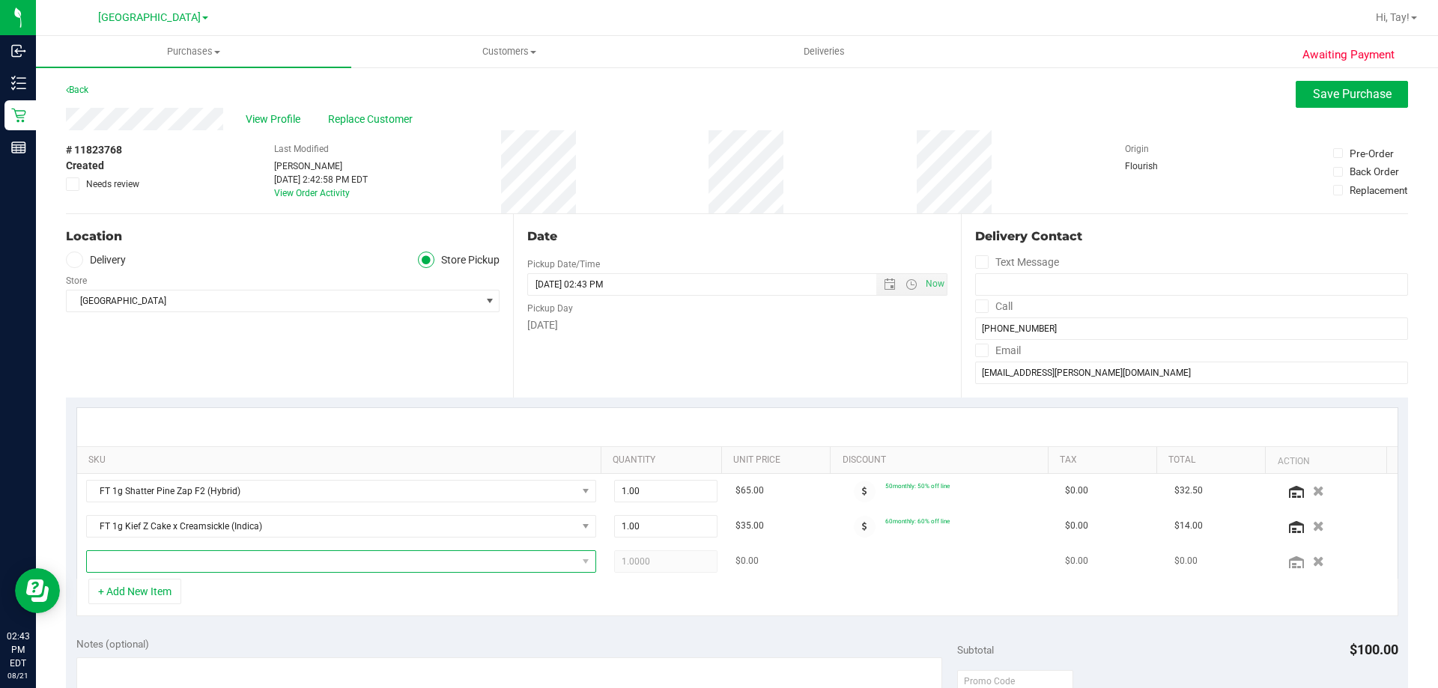
click at [162, 558] on span "NO DATA FOUND" at bounding box center [332, 561] width 490 height 21
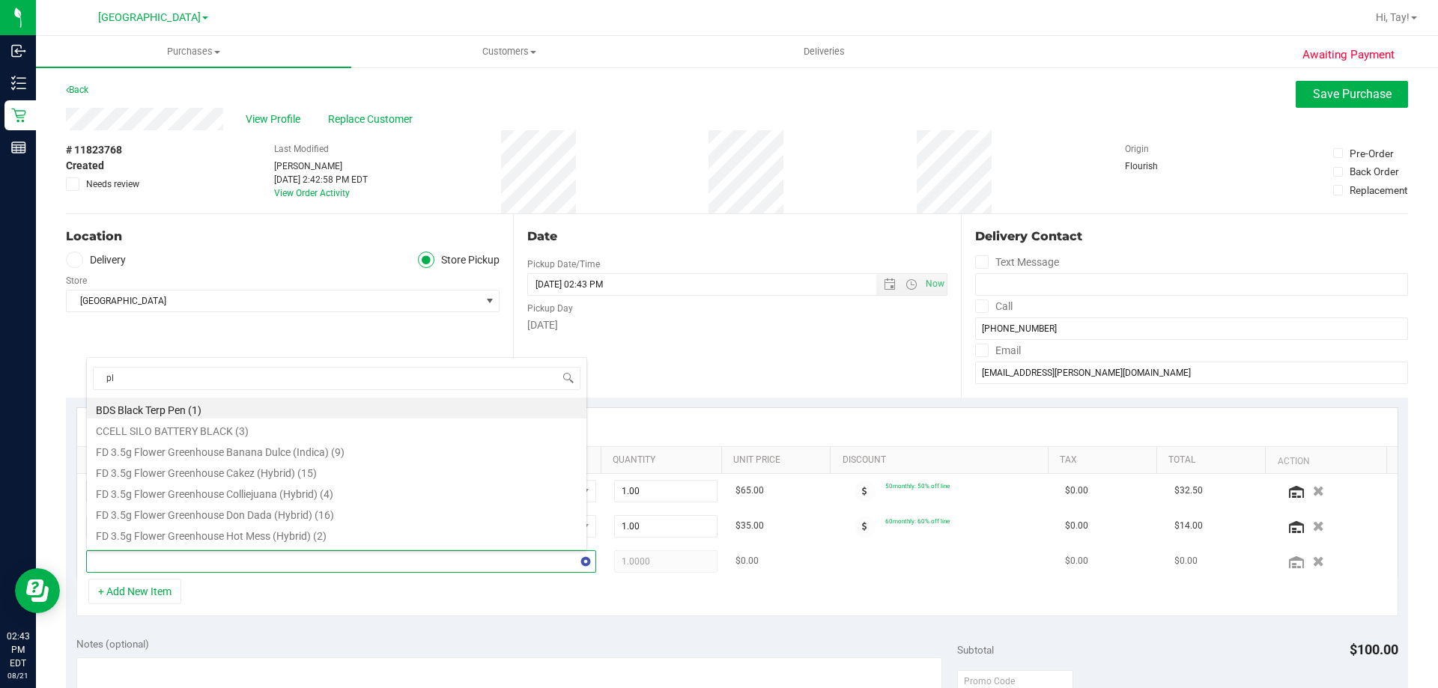
type input "pla"
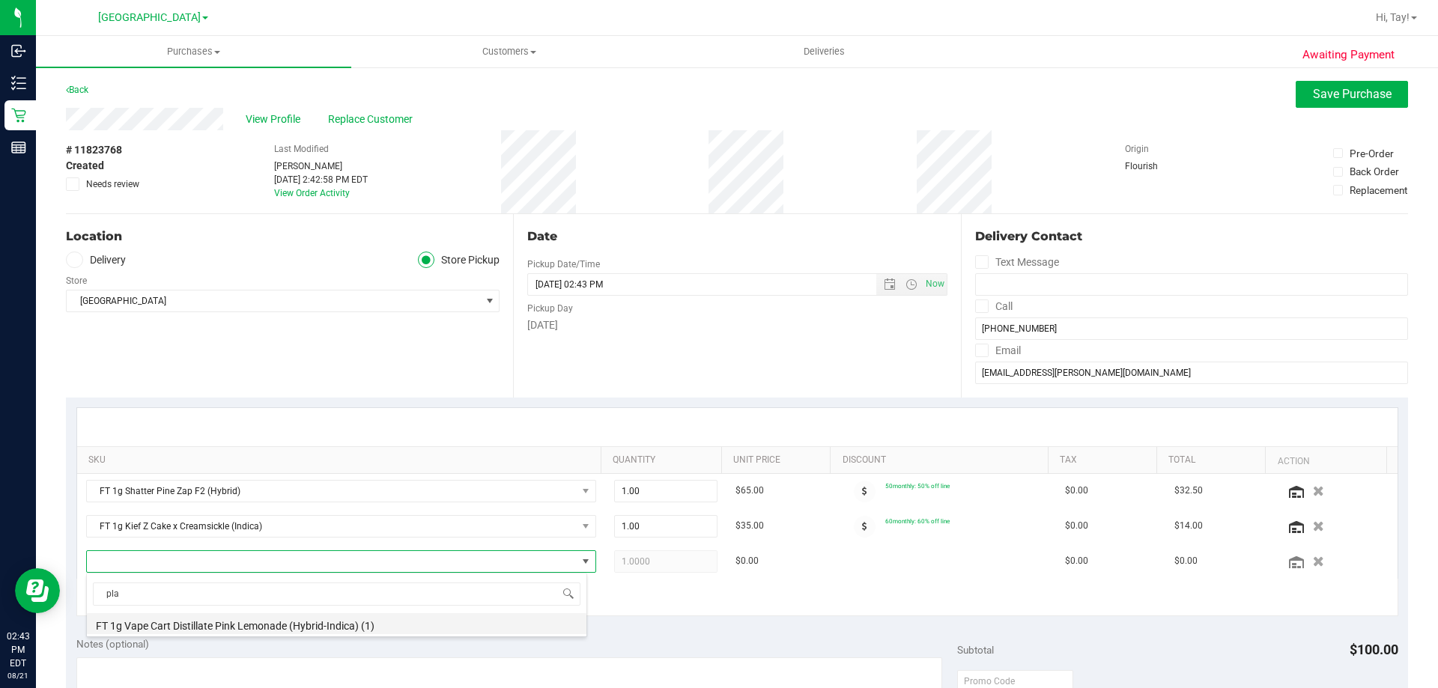
click at [148, 625] on li "FT 1g Vape Cart Distillate Pink Lemonade (Hybrid-Indica) (1)" at bounding box center [336, 623] width 499 height 21
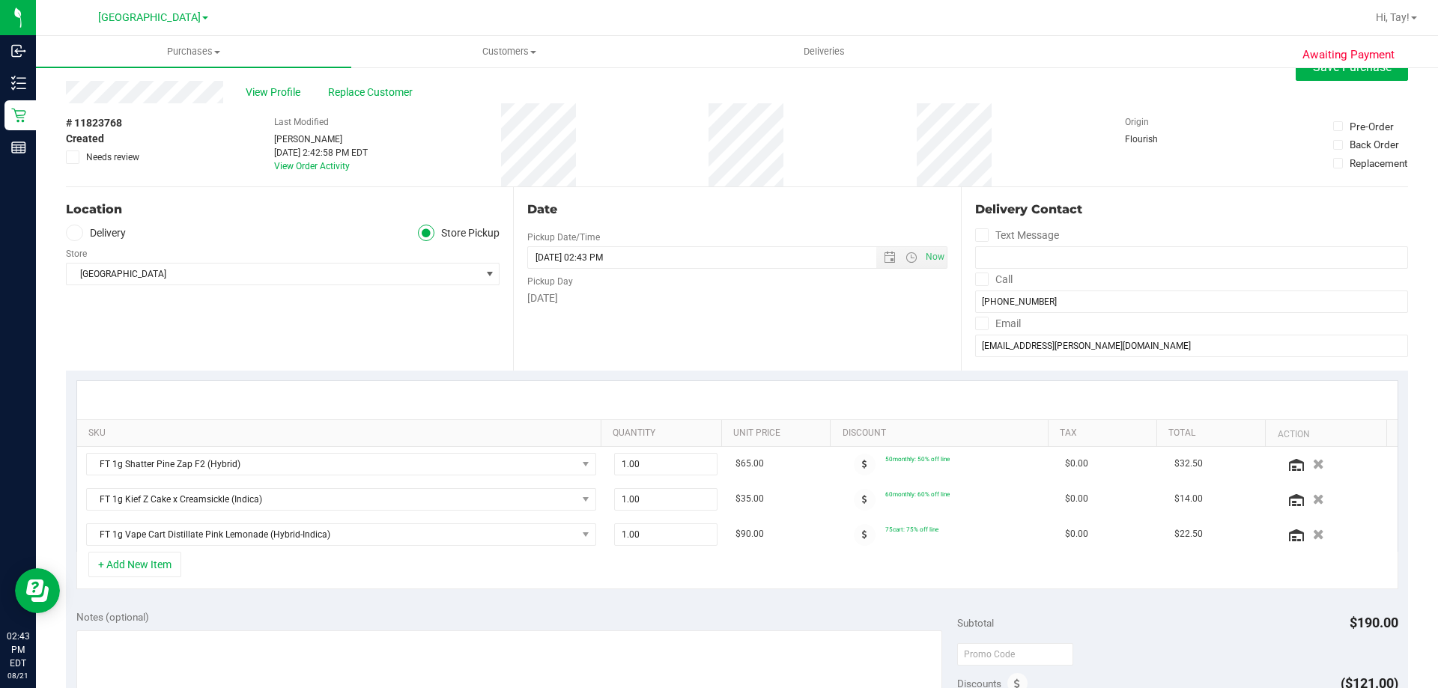
scroll to position [0, 0]
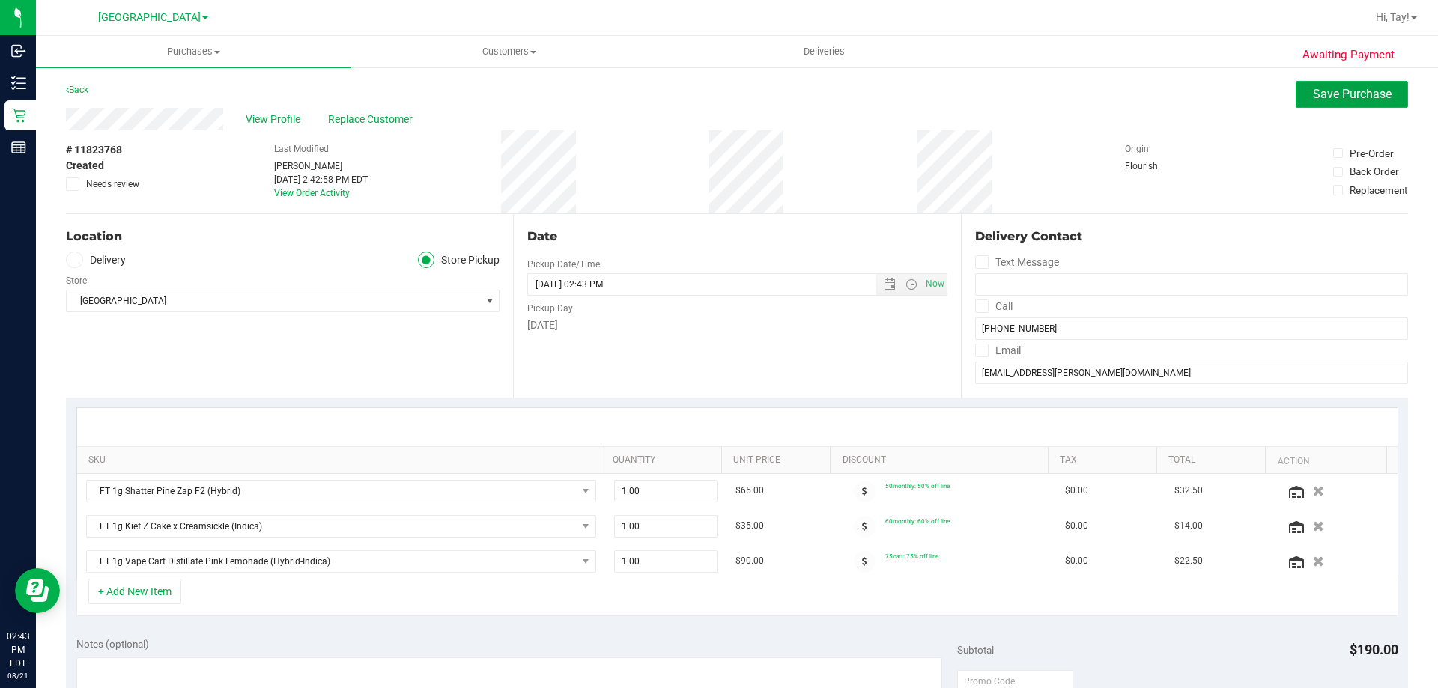
click at [1379, 96] on span "Save Purchase" at bounding box center [1352, 94] width 79 height 14
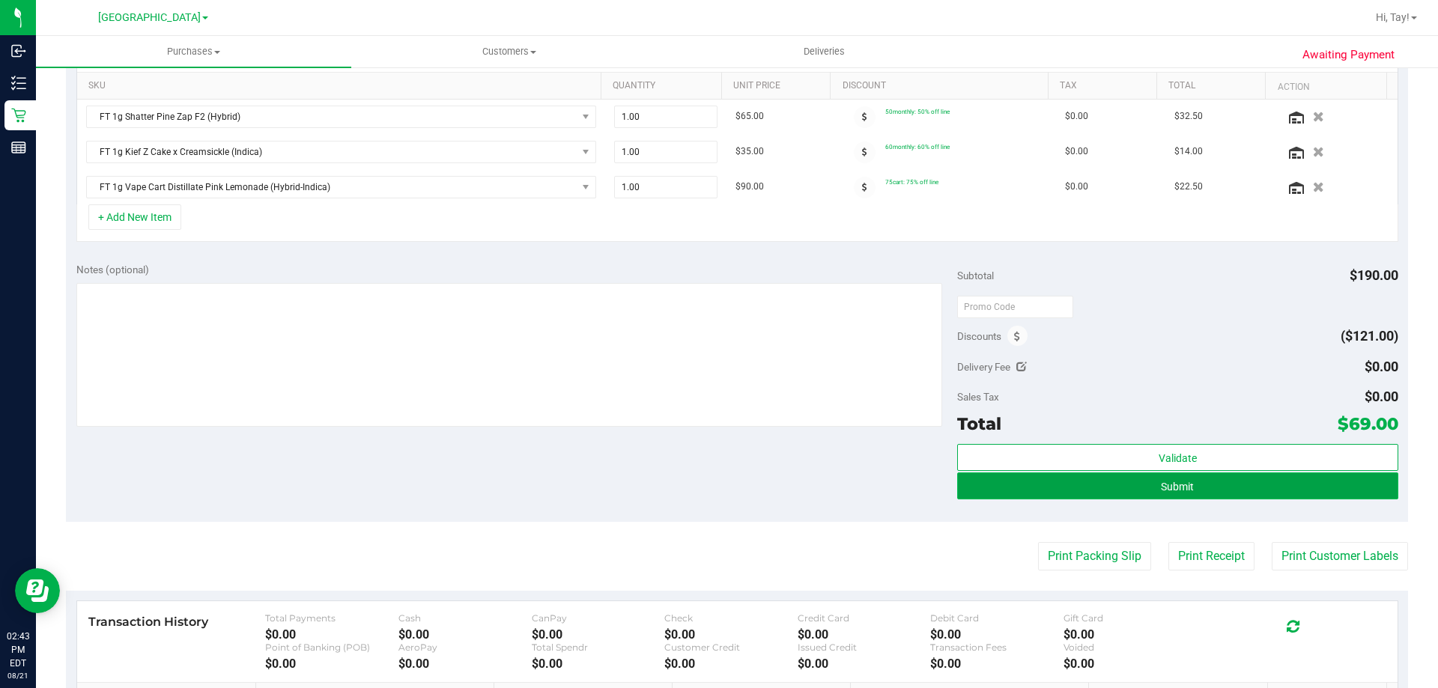
click at [1150, 481] on button "Submit" at bounding box center [1177, 486] width 440 height 27
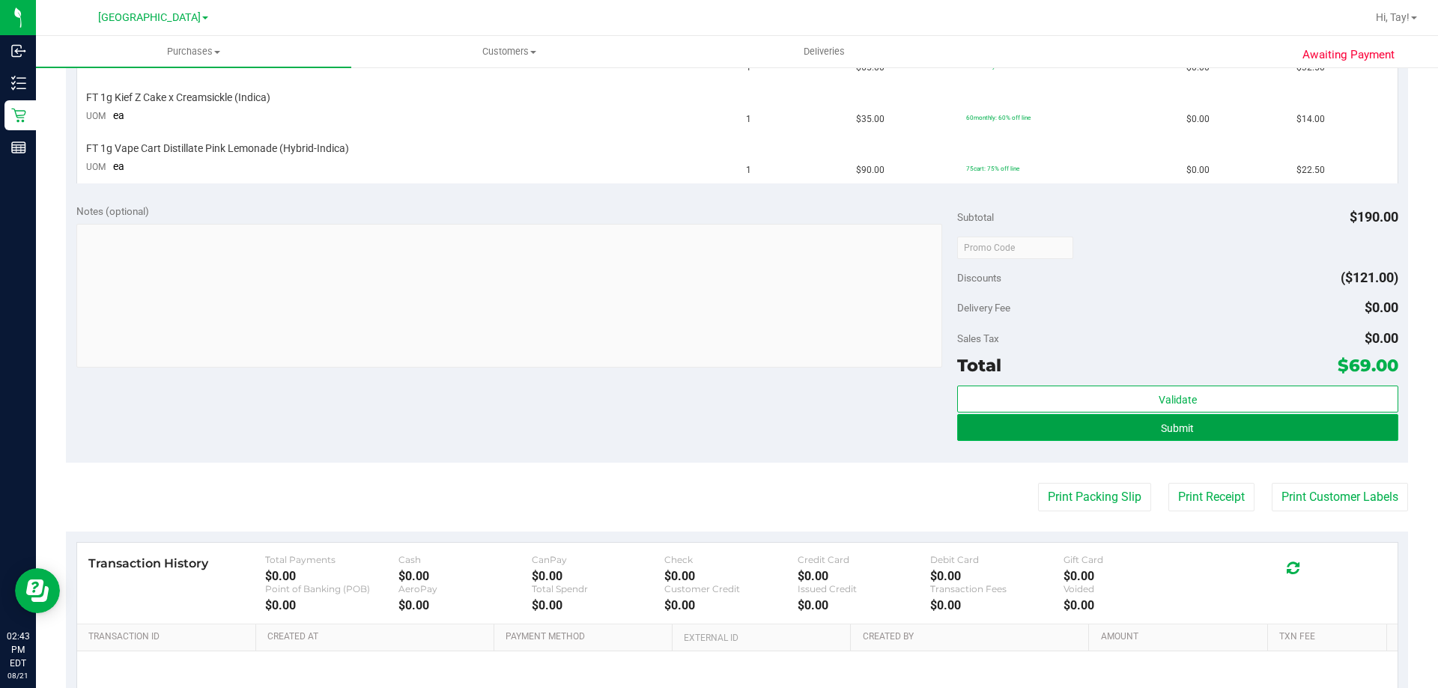
click at [1108, 418] on button "Submit" at bounding box center [1177, 427] width 440 height 27
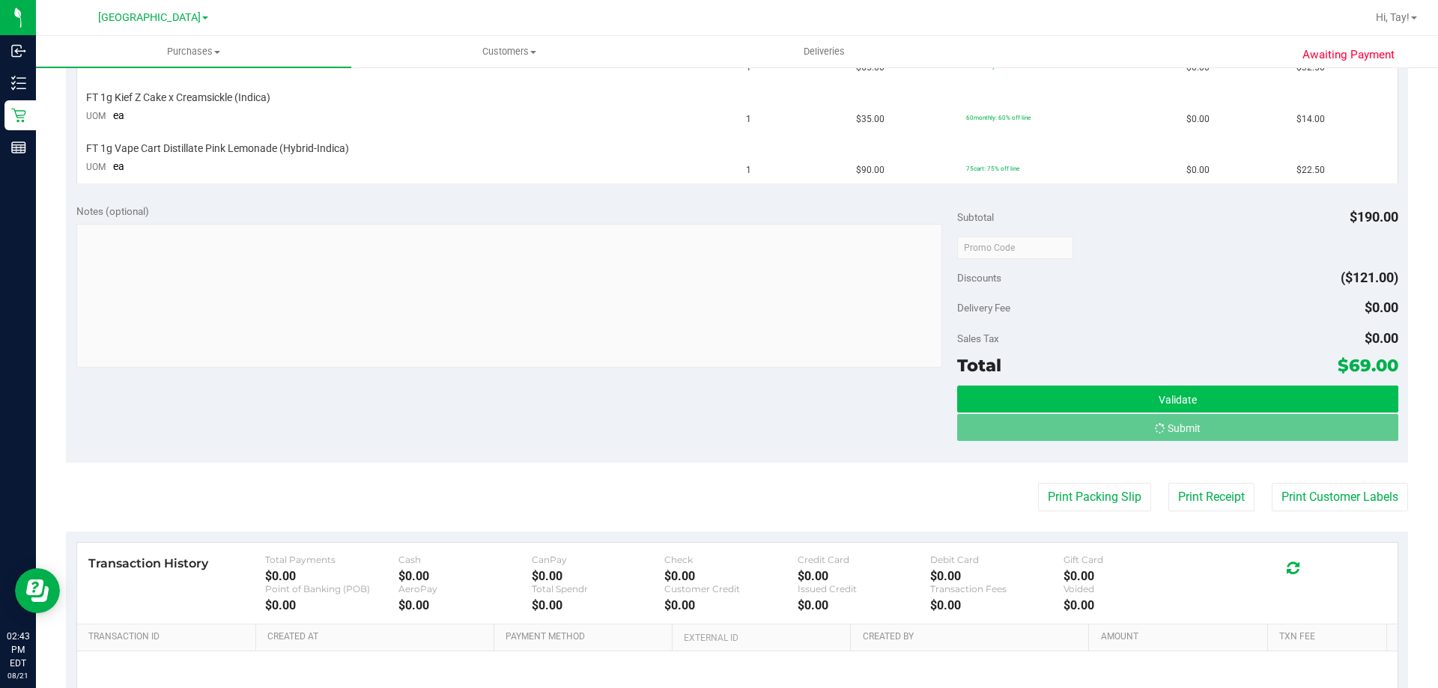
scroll to position [426, 0]
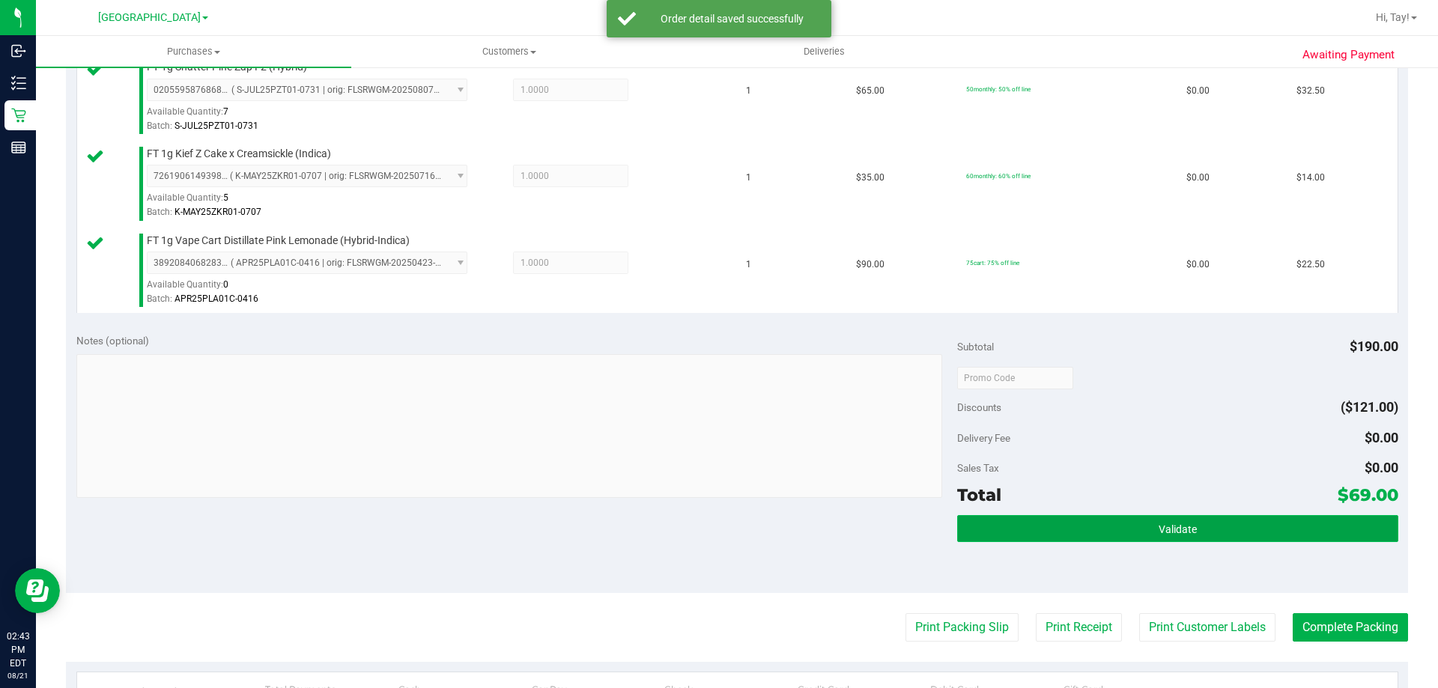
click at [1142, 531] on button "Validate" at bounding box center [1177, 528] width 440 height 27
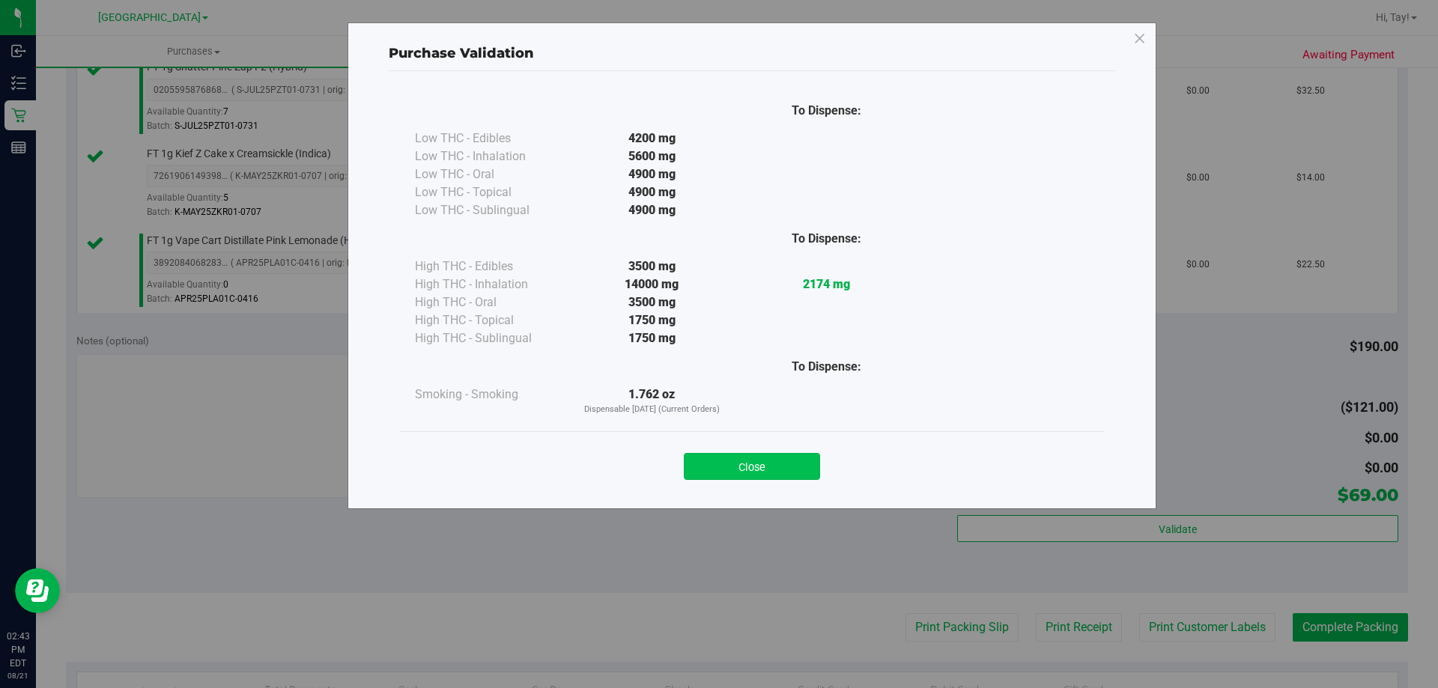
drag, startPoint x: 763, startPoint y: 481, endPoint x: 763, endPoint y: 471, distance: 10.5
click at [763, 474] on div "Close" at bounding box center [752, 461] width 704 height 61
click at [762, 470] on button "Close" at bounding box center [752, 466] width 136 height 27
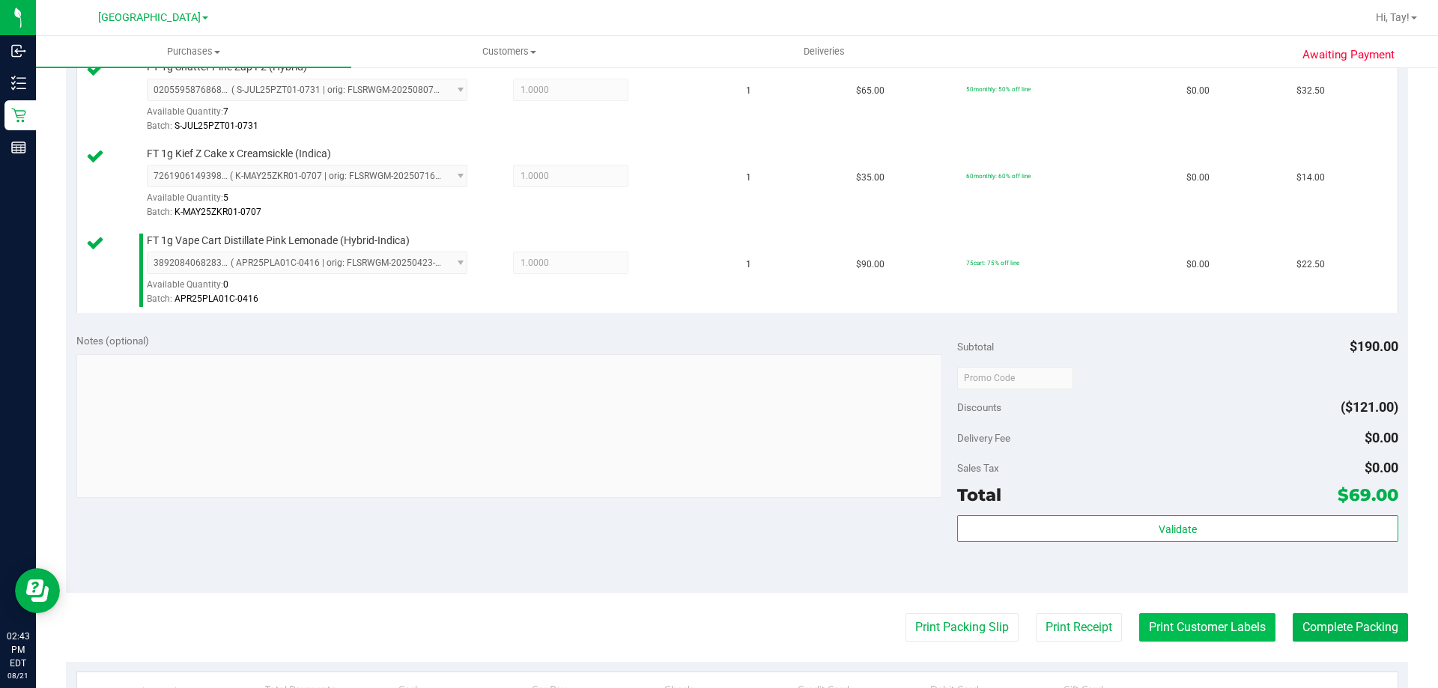
click at [1157, 615] on button "Print Customer Labels" at bounding box center [1207, 627] width 136 height 28
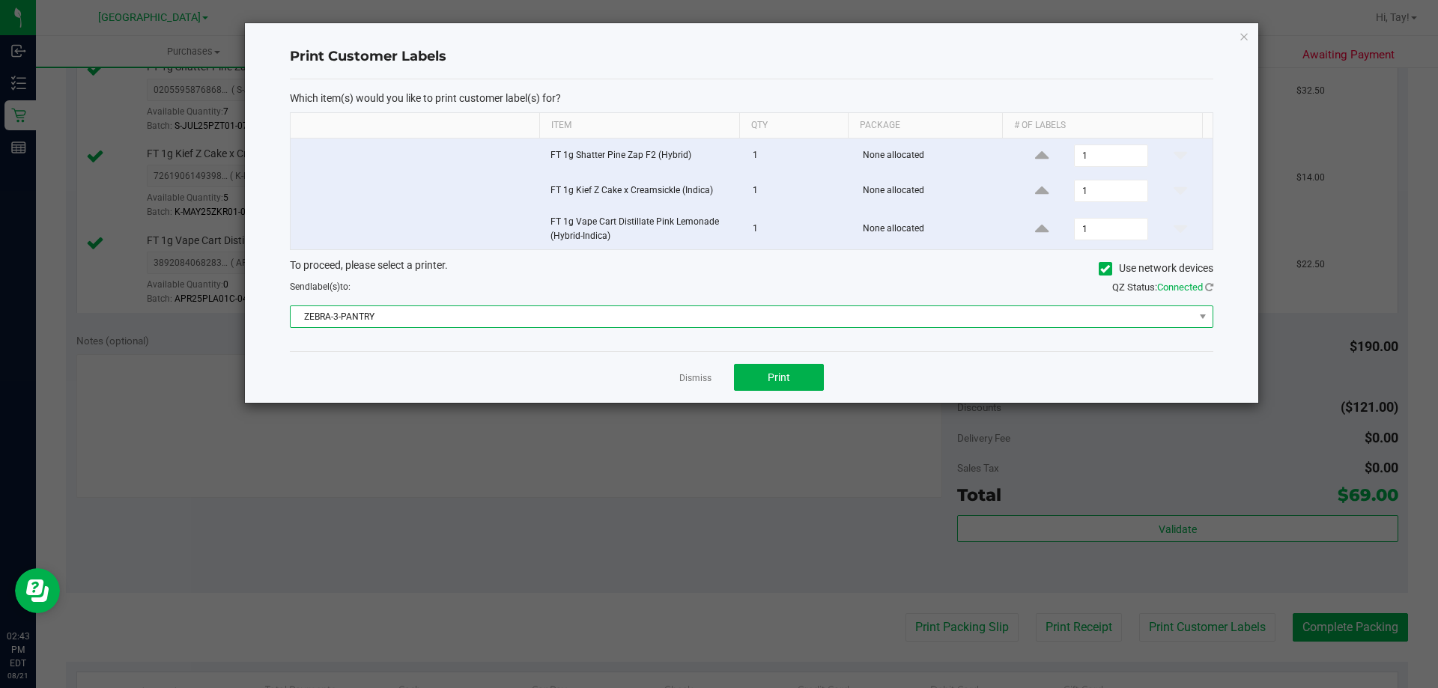
click at [552, 317] on span "ZEBRA-3-PANTRY" at bounding box center [742, 316] width 903 height 21
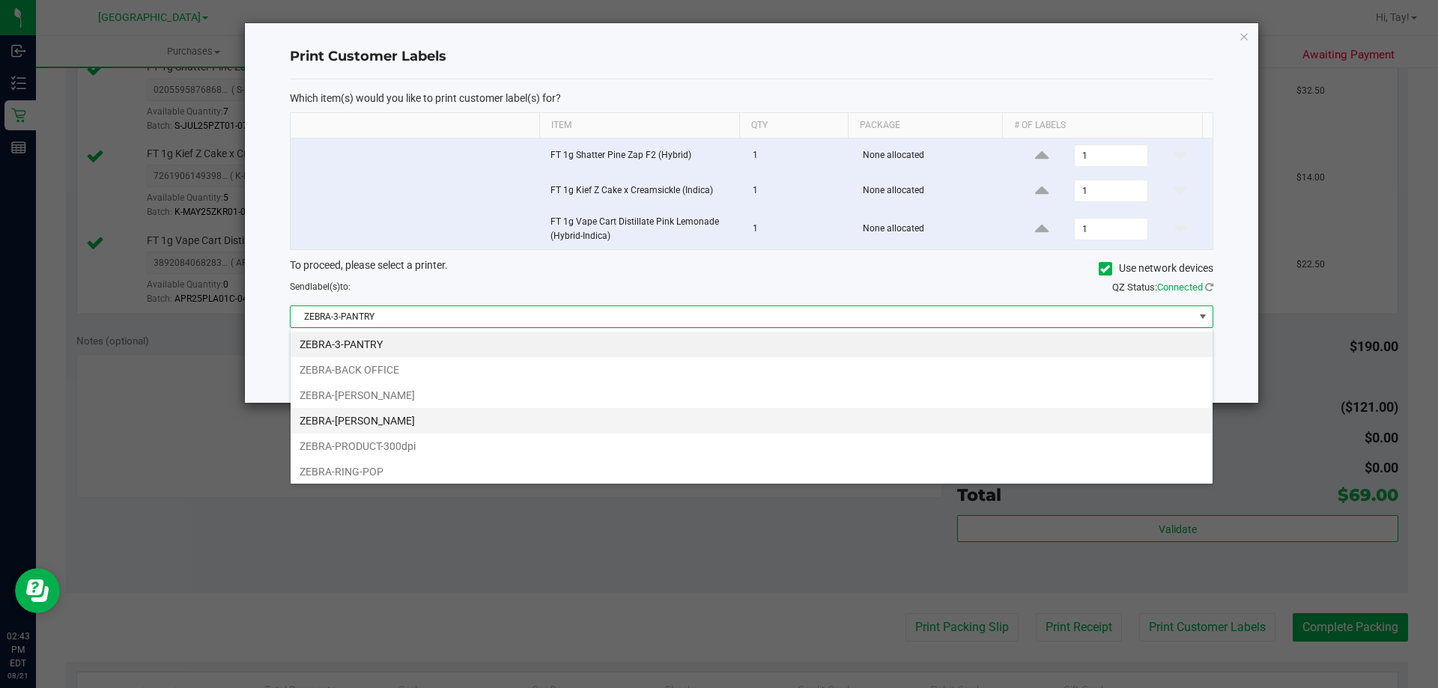
scroll to position [22, 923]
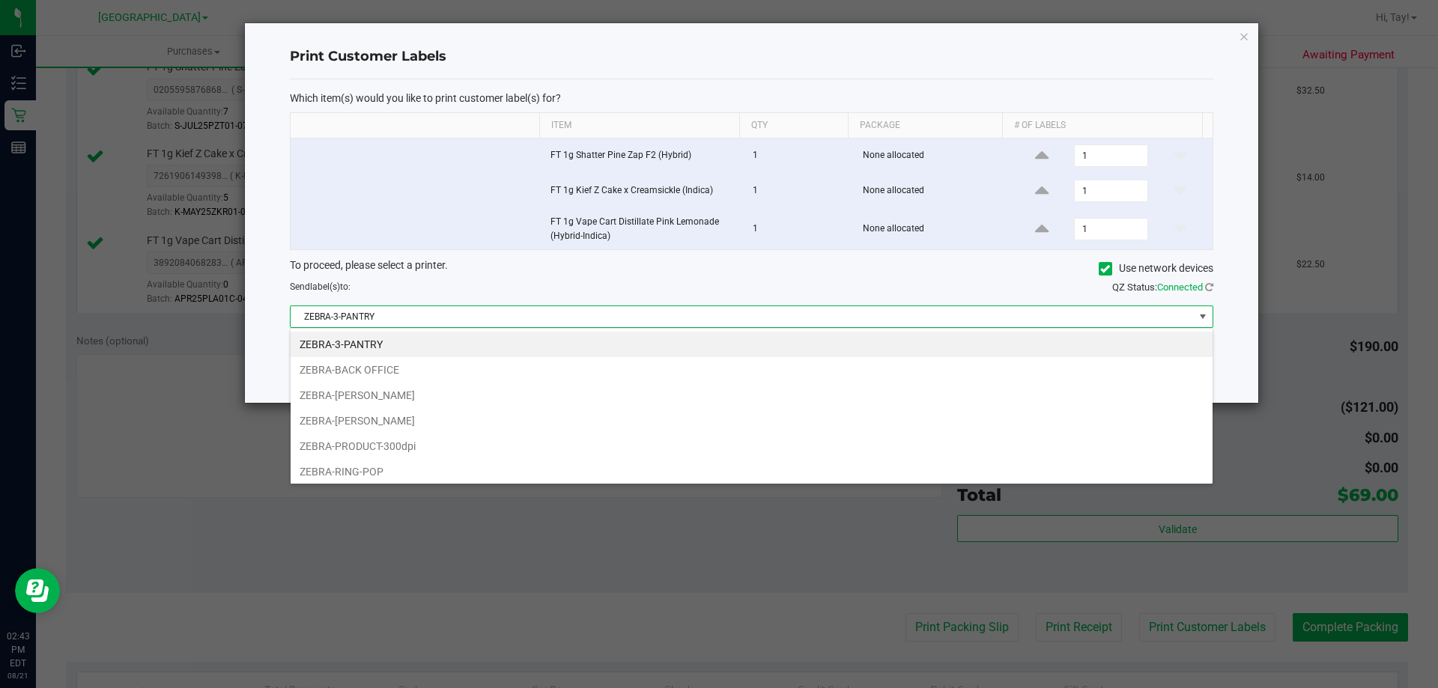
drag, startPoint x: 386, startPoint y: 465, endPoint x: 434, endPoint y: 429, distance: 59.3
click at [387, 465] on li "ZEBRA-RING-POP" at bounding box center [752, 471] width 922 height 25
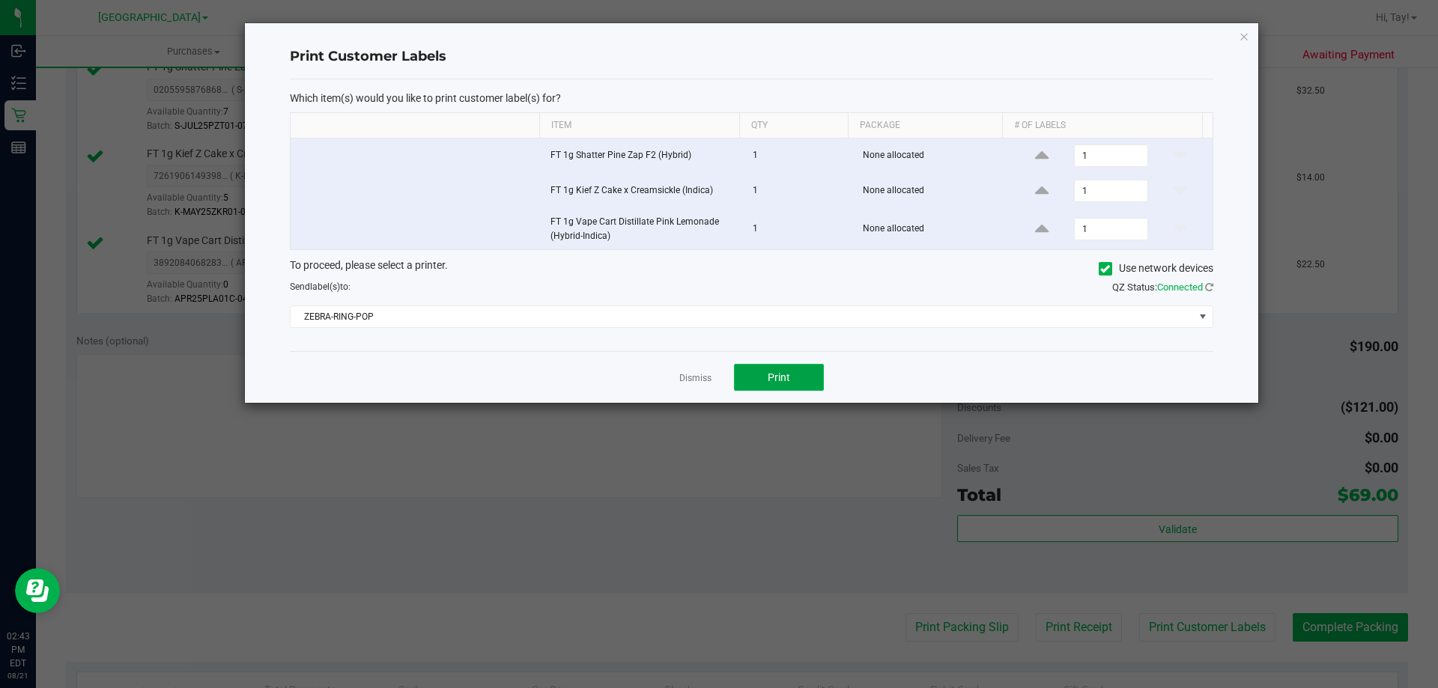
click at [776, 377] on span "Print" at bounding box center [779, 377] width 22 height 12
click at [687, 378] on link "Dismiss" at bounding box center [695, 378] width 32 height 13
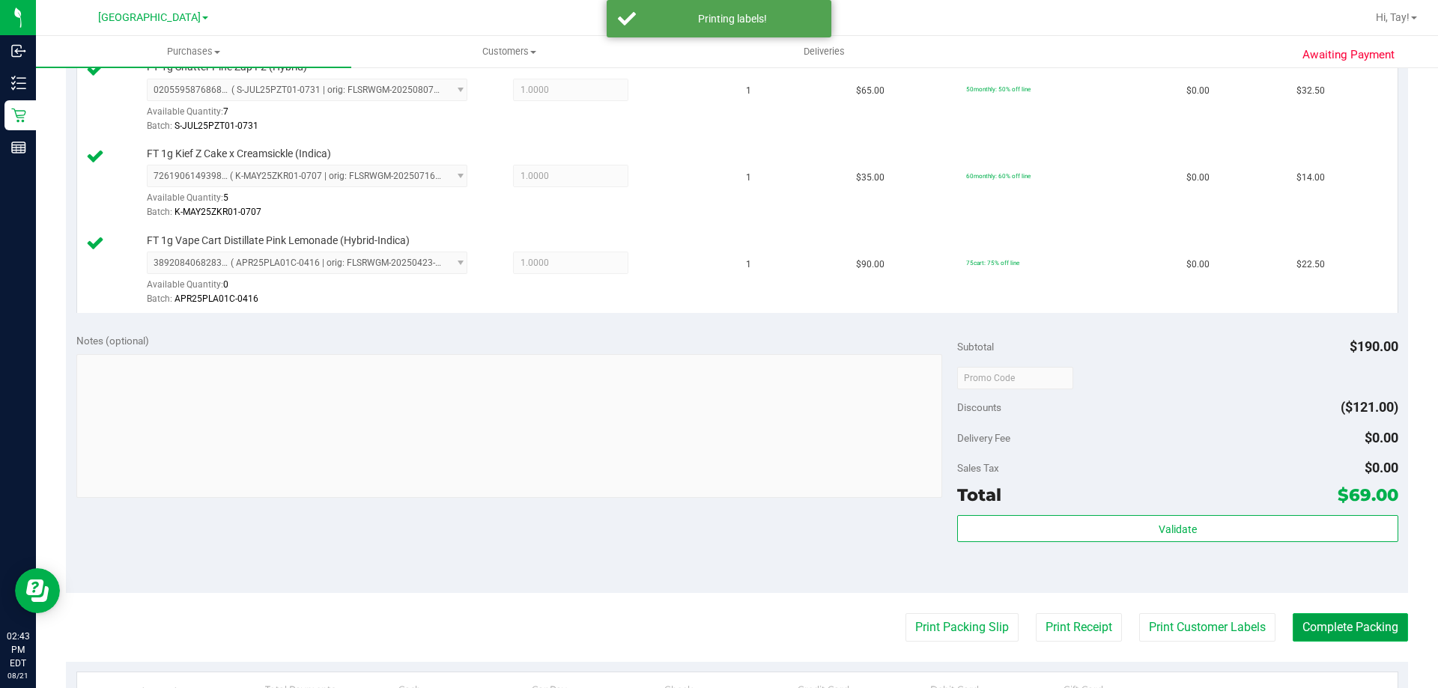
click at [1378, 629] on button "Complete Packing" at bounding box center [1349, 627] width 115 height 28
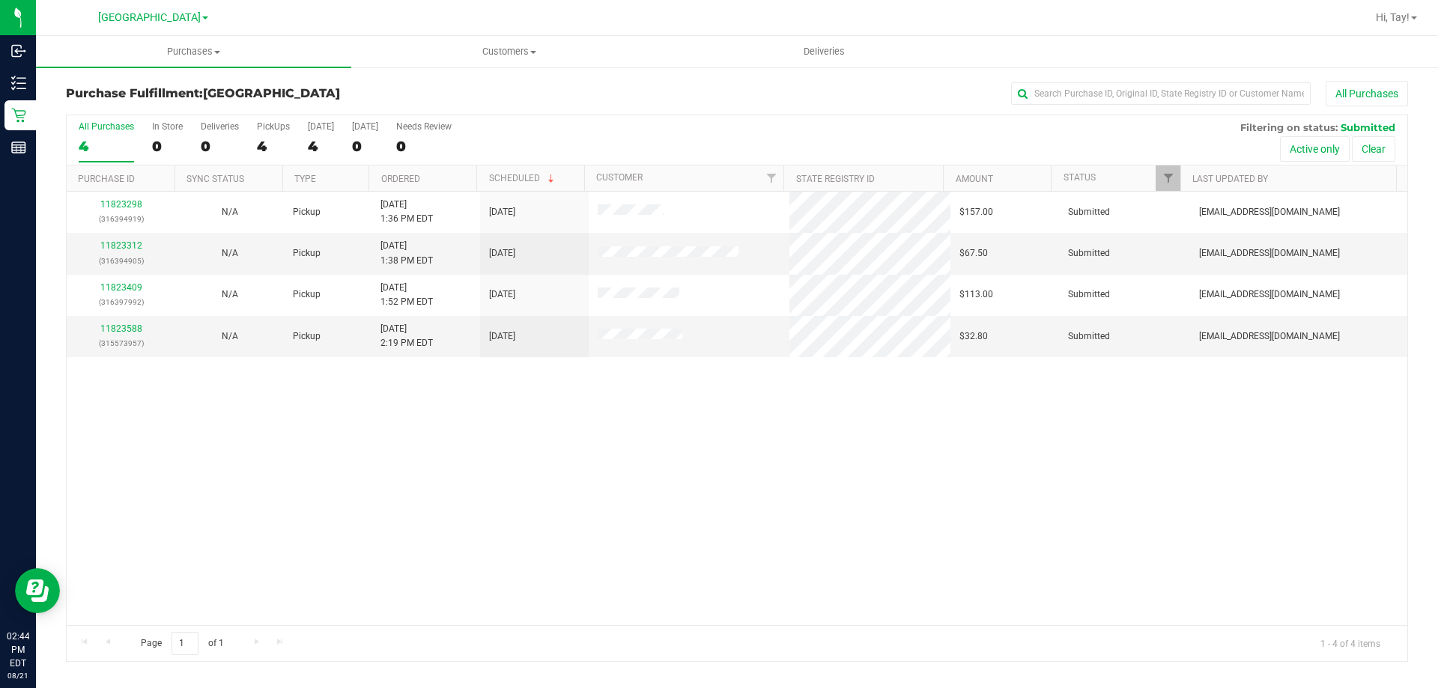
click at [350, 481] on div "11823298 (316394919) N/A Pickup [DATE] 1:36 PM EDT 8/21/2025 $157.00 Submitted …" at bounding box center [737, 409] width 1340 height 434
click at [394, 559] on div "11823298 (316394919) N/A Pickup [DATE] 1:36 PM EDT 8/21/2025 $157.00 Submitted …" at bounding box center [737, 409] width 1340 height 434
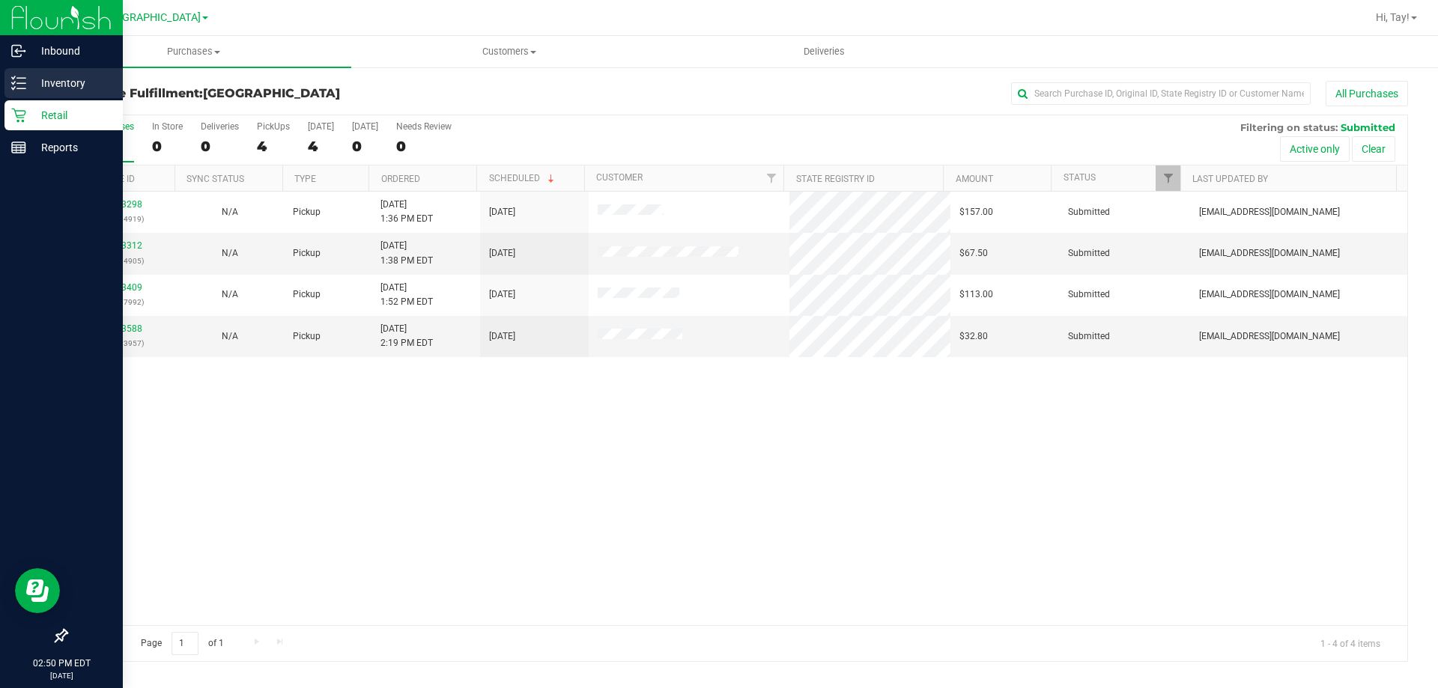
click at [12, 75] on div "Inventory" at bounding box center [63, 83] width 118 height 30
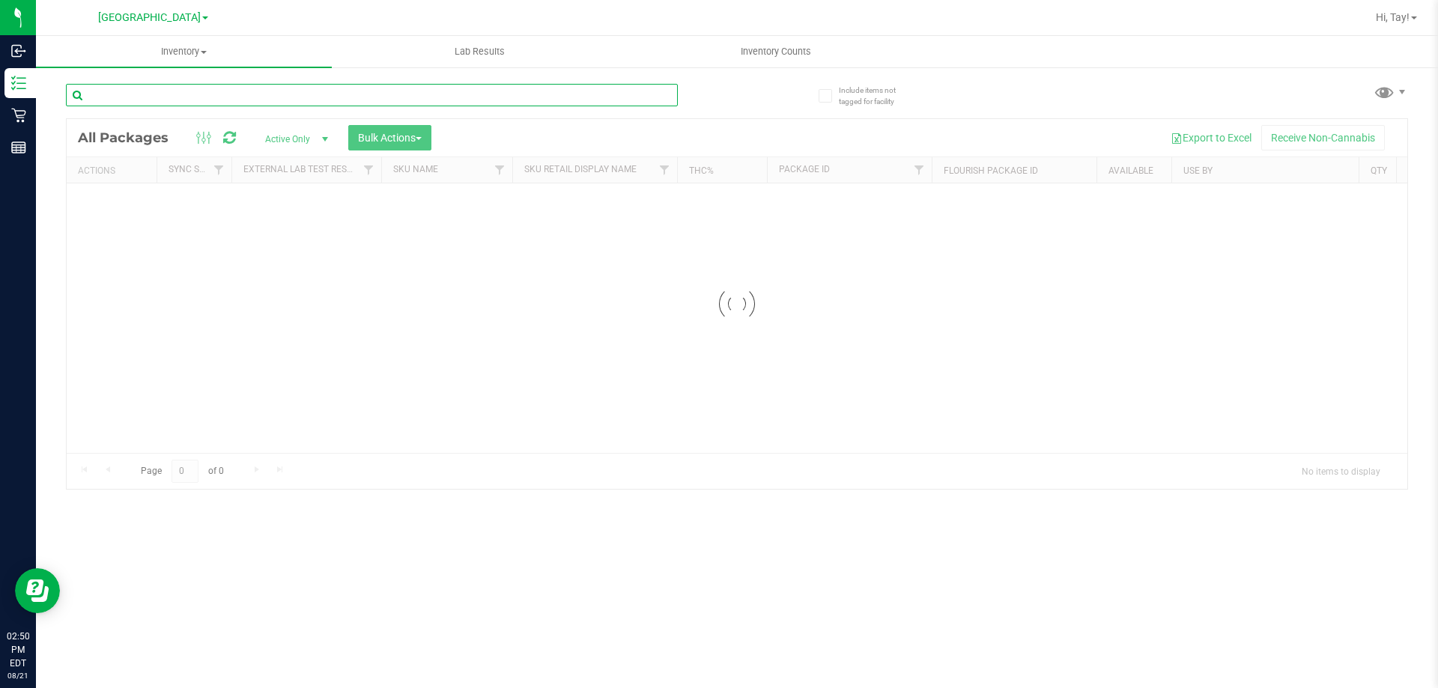
click at [273, 95] on input "text" at bounding box center [372, 95] width 612 height 22
click at [288, 97] on input "pla" at bounding box center [372, 95] width 612 height 22
type input "frs"
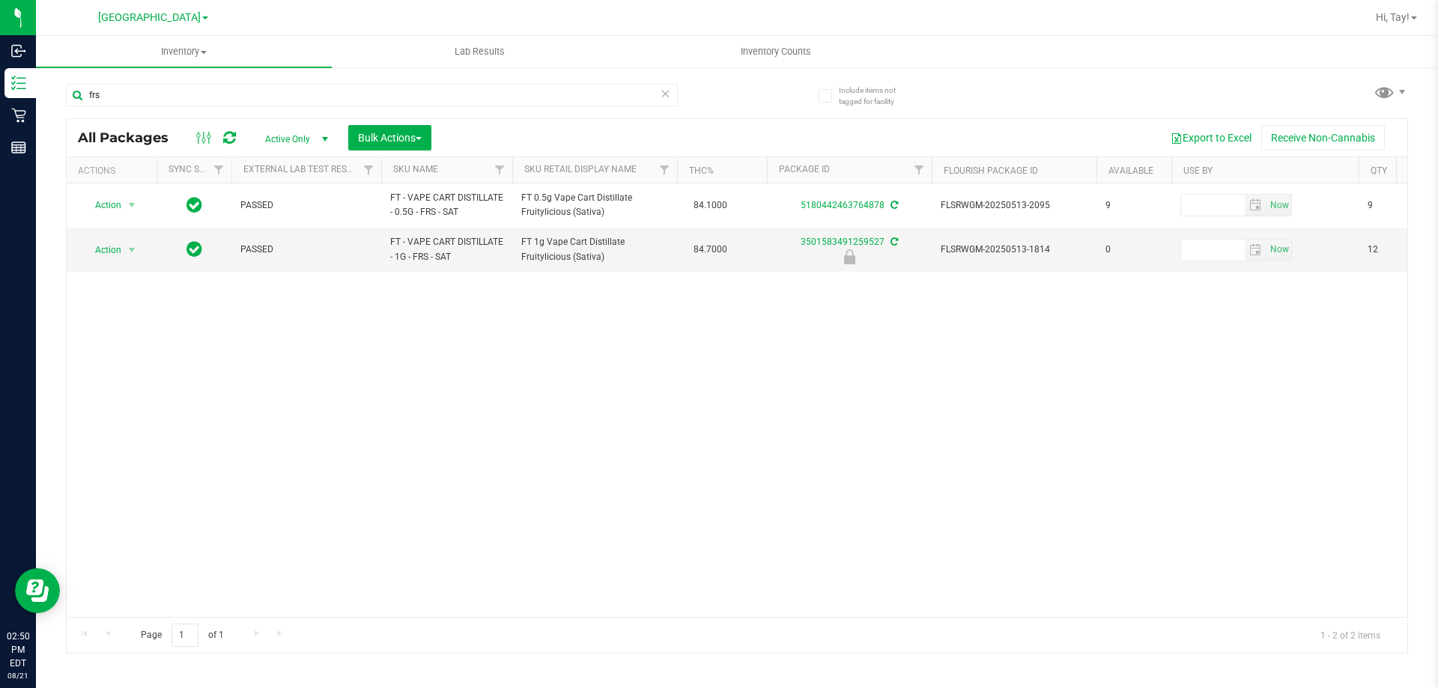
click at [713, 332] on div "Action Action Create package Edit attributes Global inventory Locate package Lo…" at bounding box center [737, 400] width 1340 height 434
click at [130, 249] on span "select" at bounding box center [132, 250] width 12 height 12
click at [151, 362] on li "Print package label" at bounding box center [130, 364] width 96 height 22
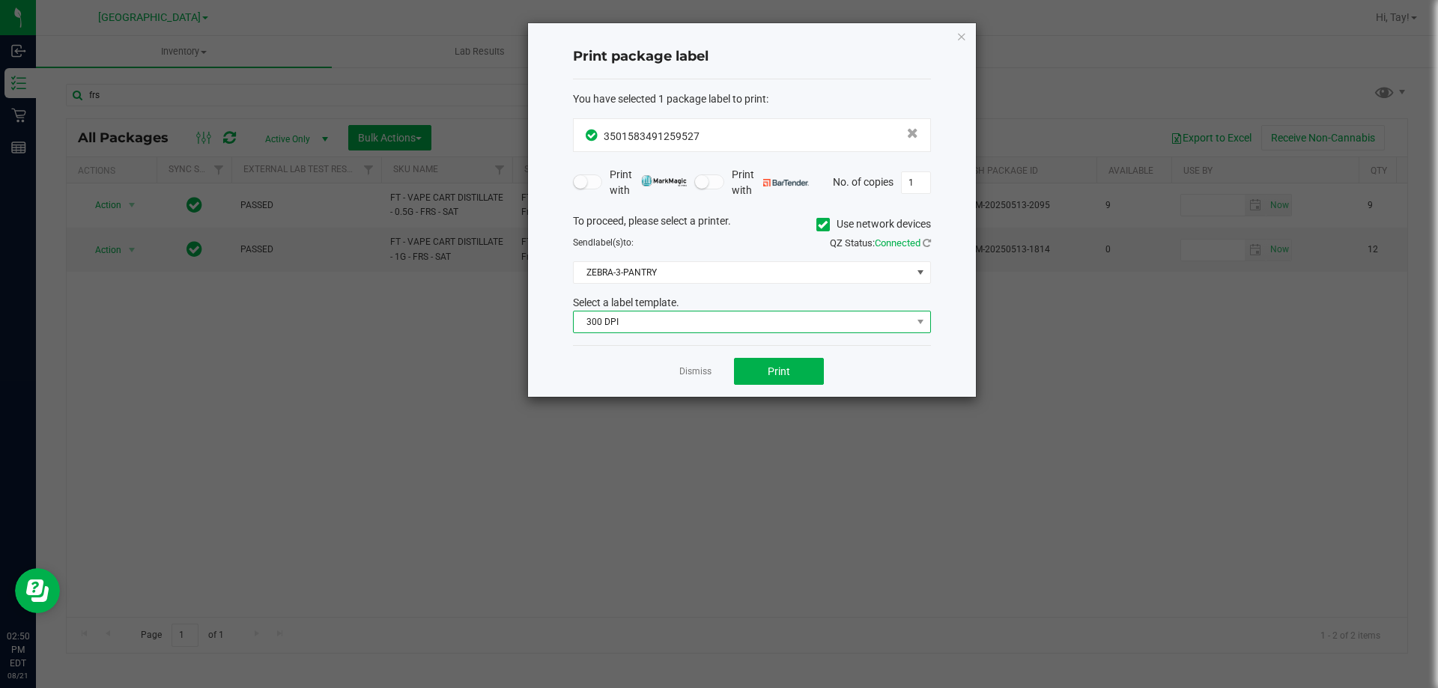
click at [658, 319] on span "300 DPI" at bounding box center [743, 322] width 338 height 21
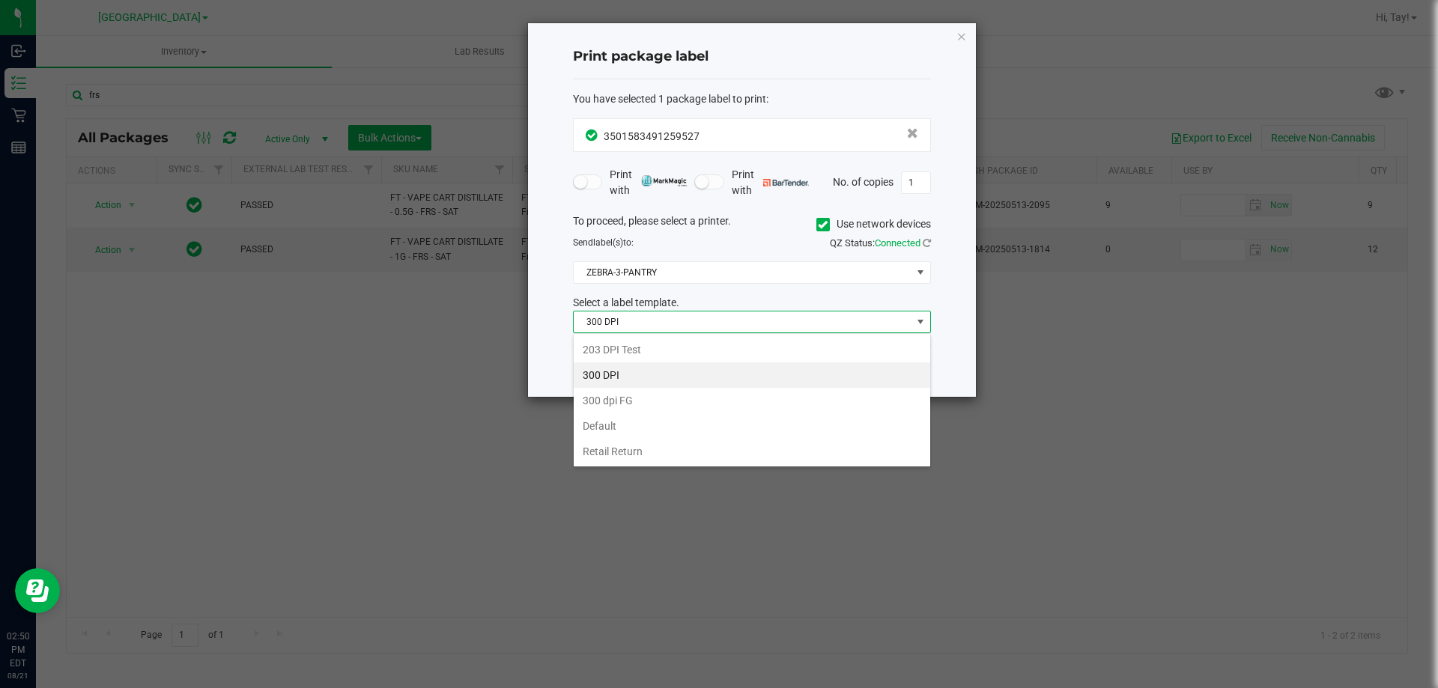
scroll to position [22, 358]
click at [682, 350] on li "203 DPI Test" at bounding box center [752, 349] width 356 height 25
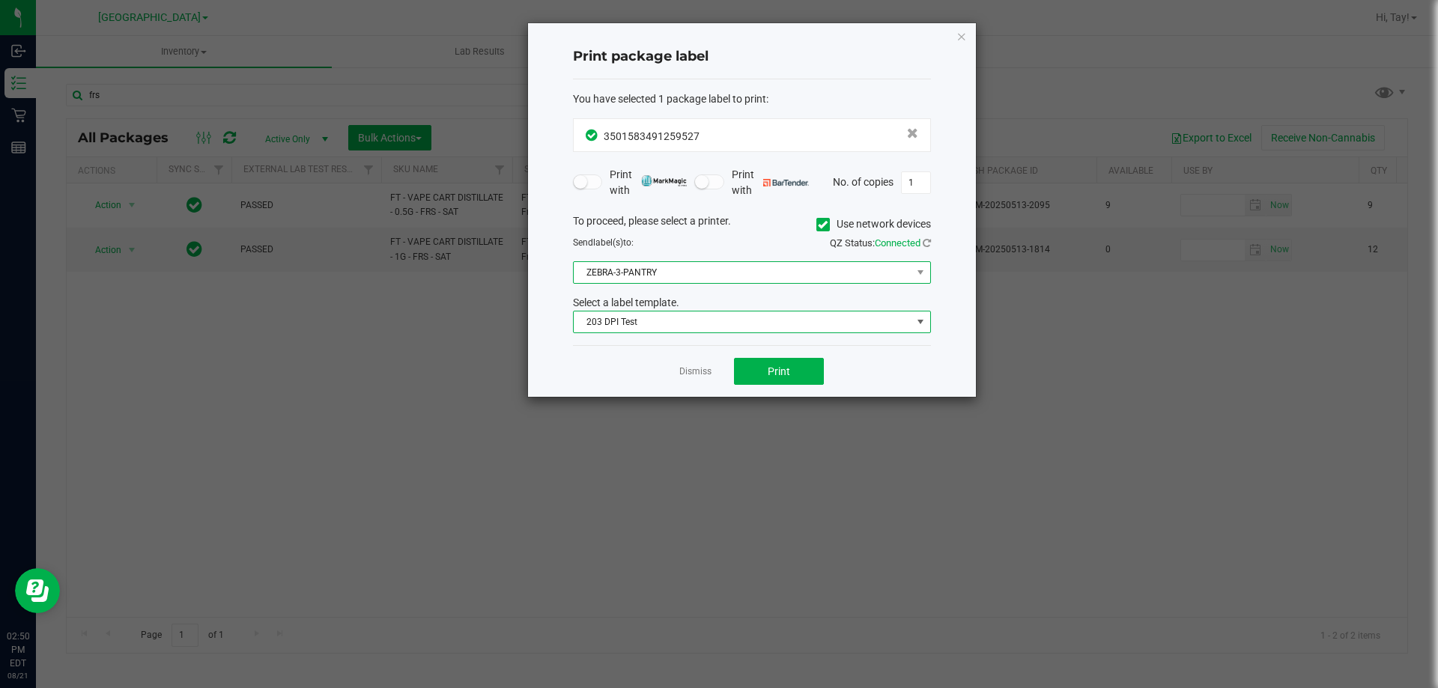
click at [690, 278] on span "ZEBRA-3-PANTRY" at bounding box center [743, 272] width 338 height 21
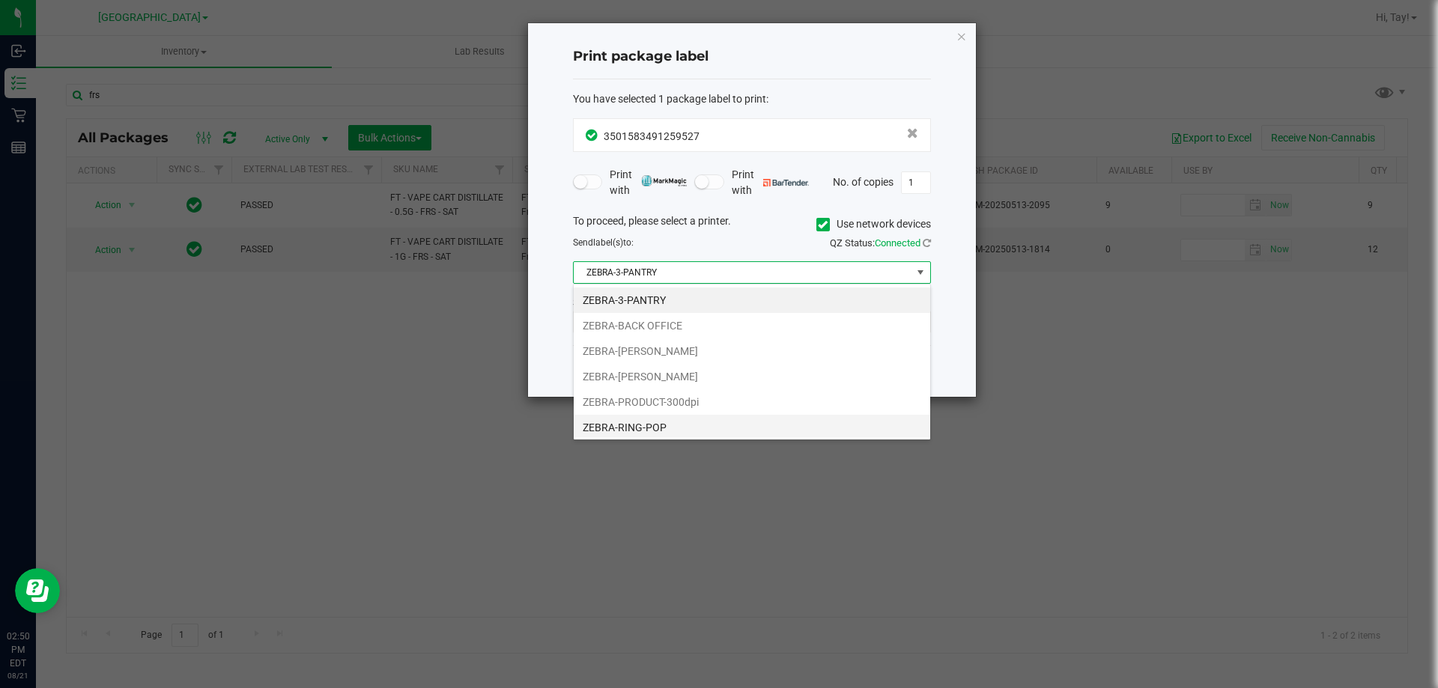
click at [670, 432] on li "ZEBRA-RING-POP" at bounding box center [752, 427] width 356 height 25
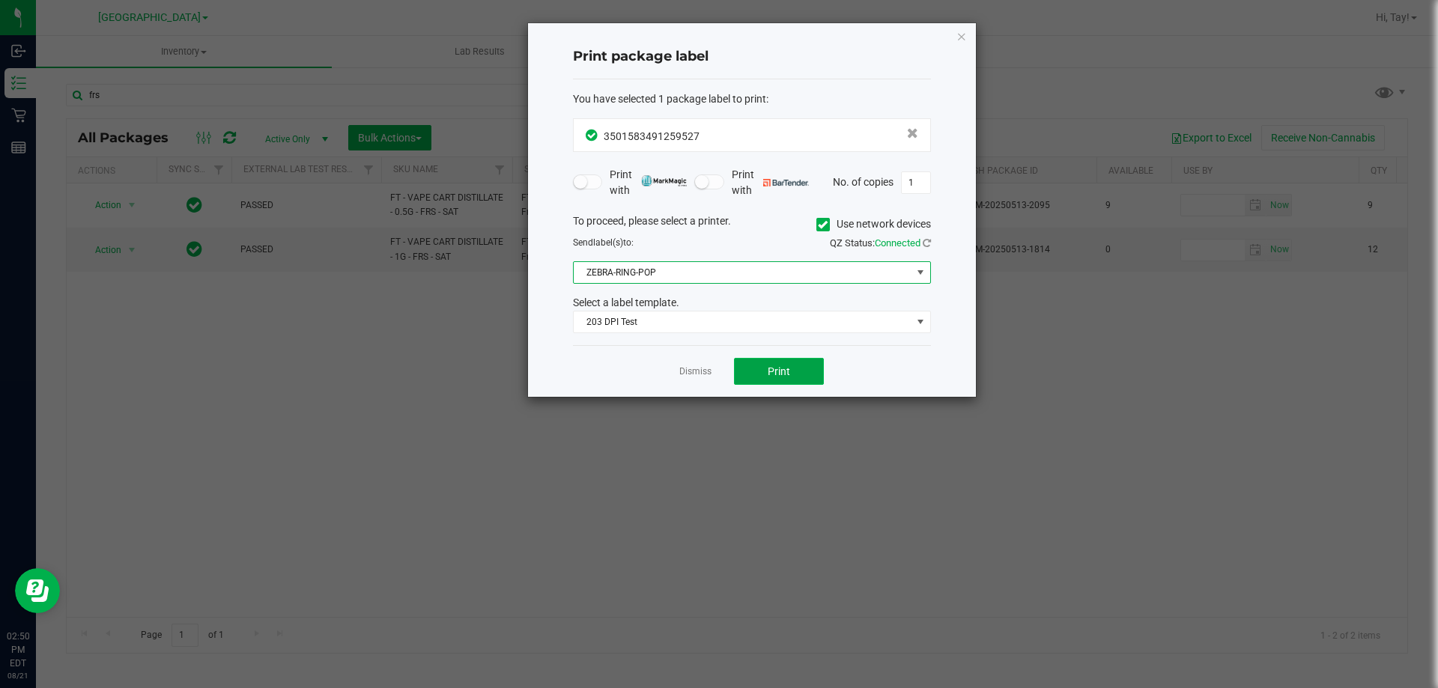
click at [769, 378] on button "Print" at bounding box center [779, 371] width 90 height 27
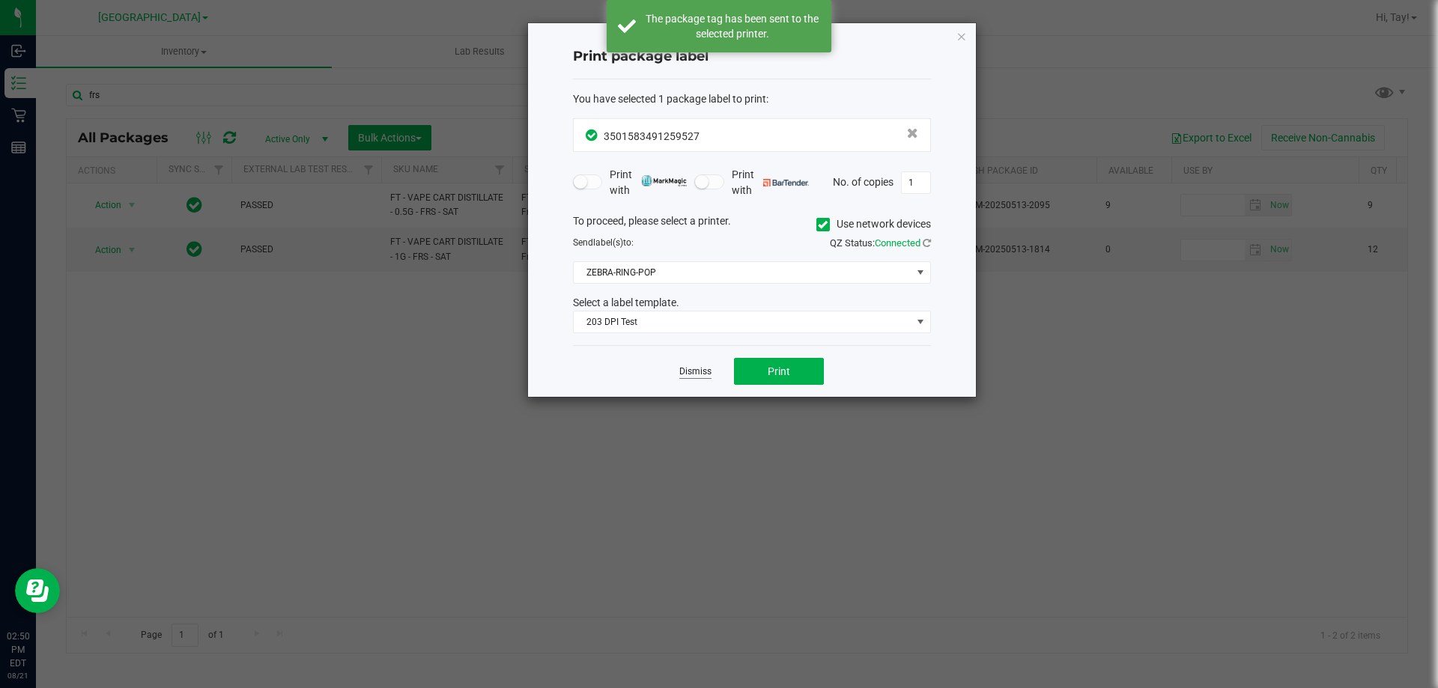
click at [698, 374] on link "Dismiss" at bounding box center [695, 371] width 32 height 13
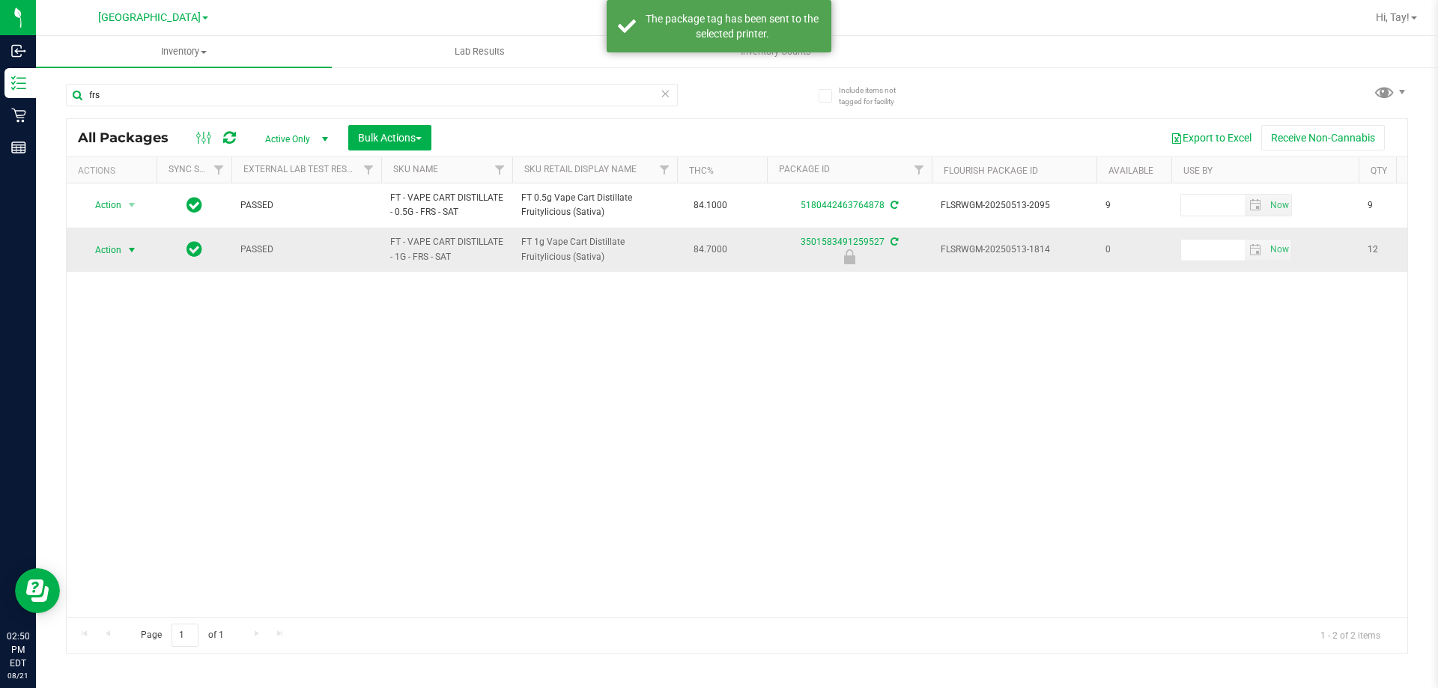
click at [89, 256] on span "Action" at bounding box center [102, 250] width 40 height 21
click at [115, 416] on li "Unlock package" at bounding box center [130, 427] width 96 height 22
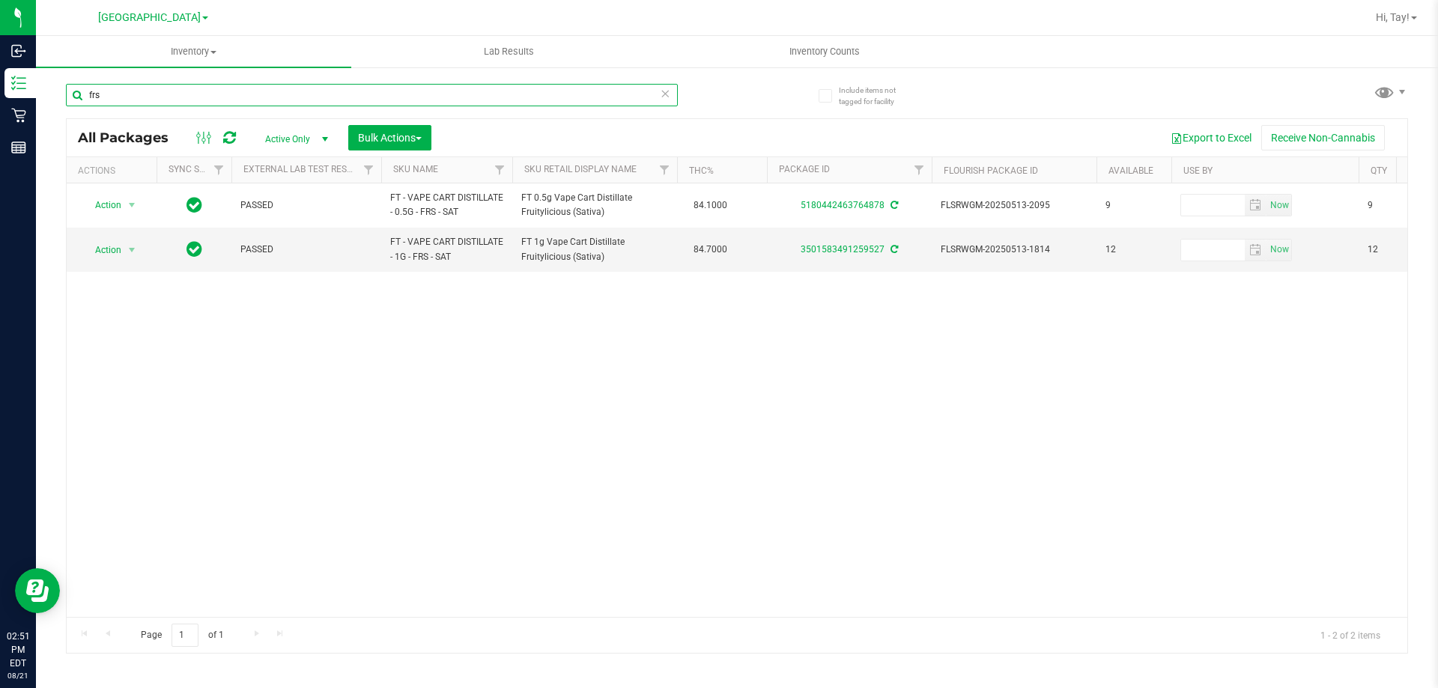
click at [136, 93] on input "frs" at bounding box center [372, 95] width 612 height 22
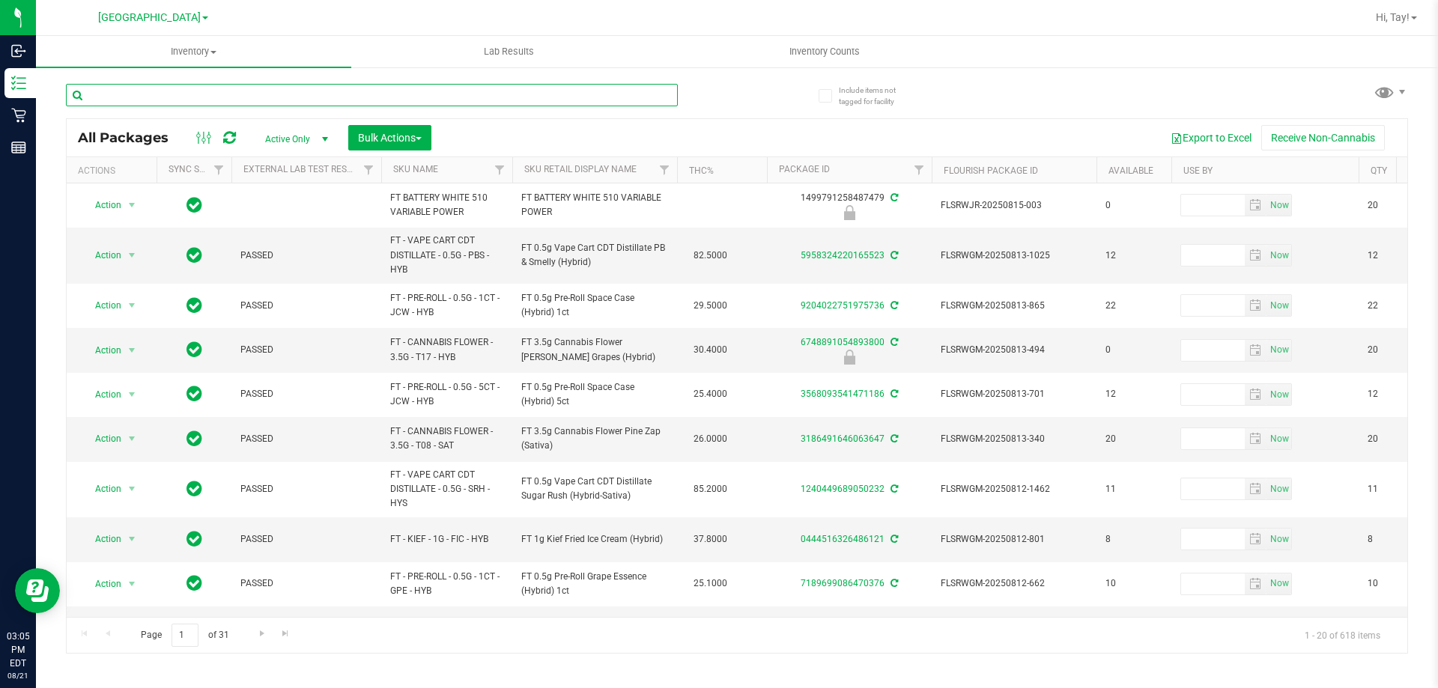
click at [119, 96] on input "text" at bounding box center [372, 95] width 612 height 22
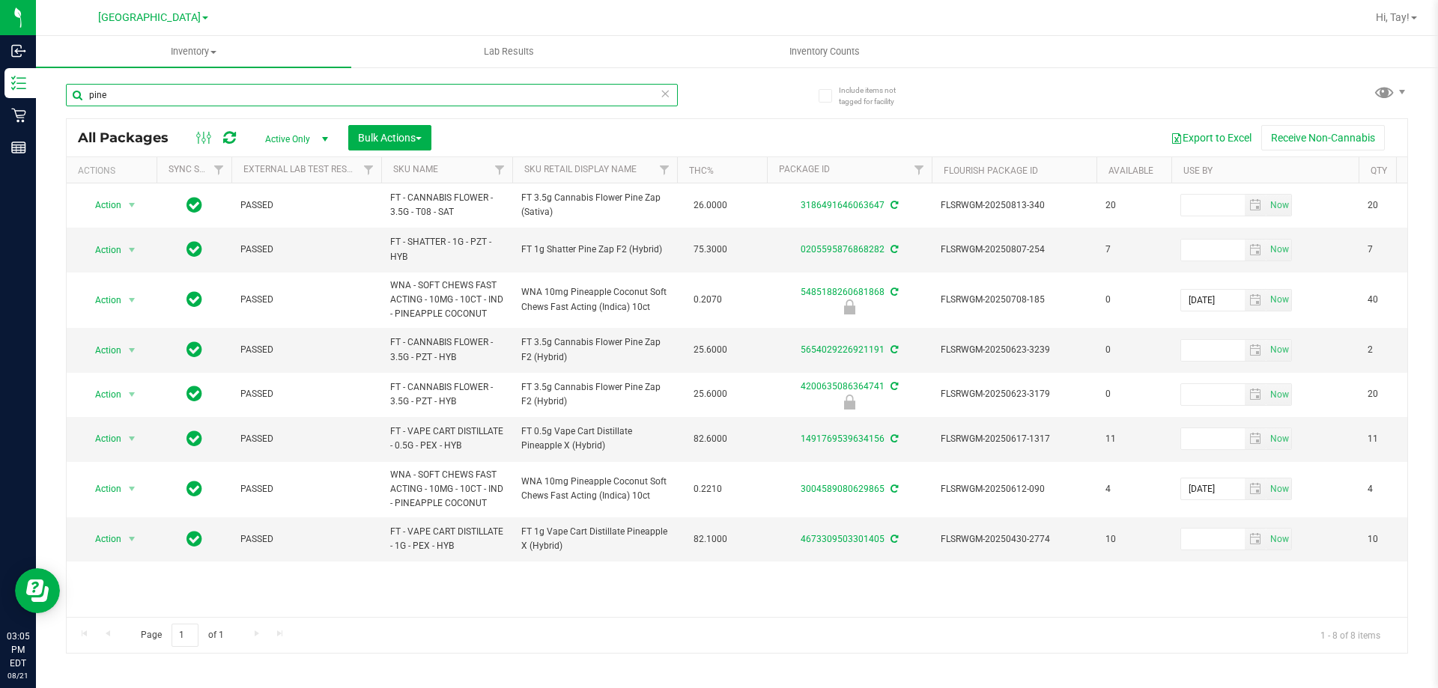
type input "pine"
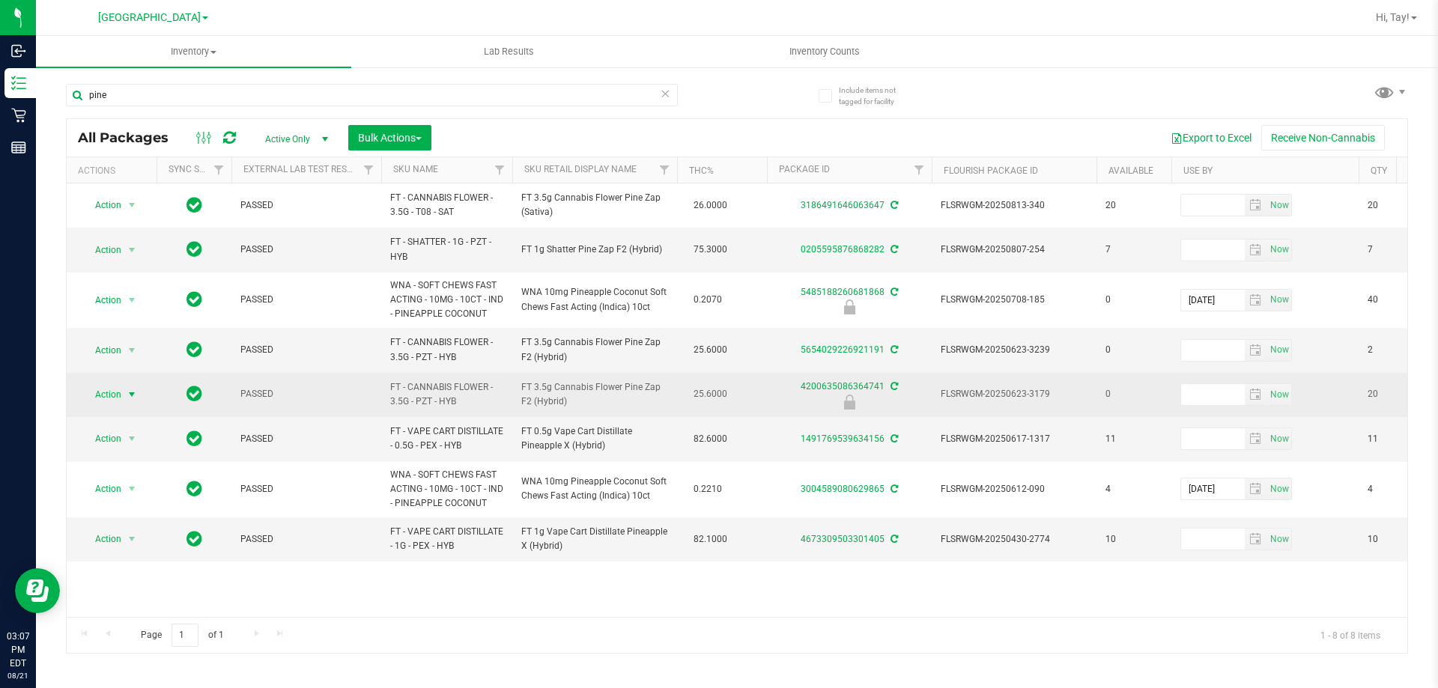
click at [126, 390] on span "select" at bounding box center [132, 395] width 12 height 12
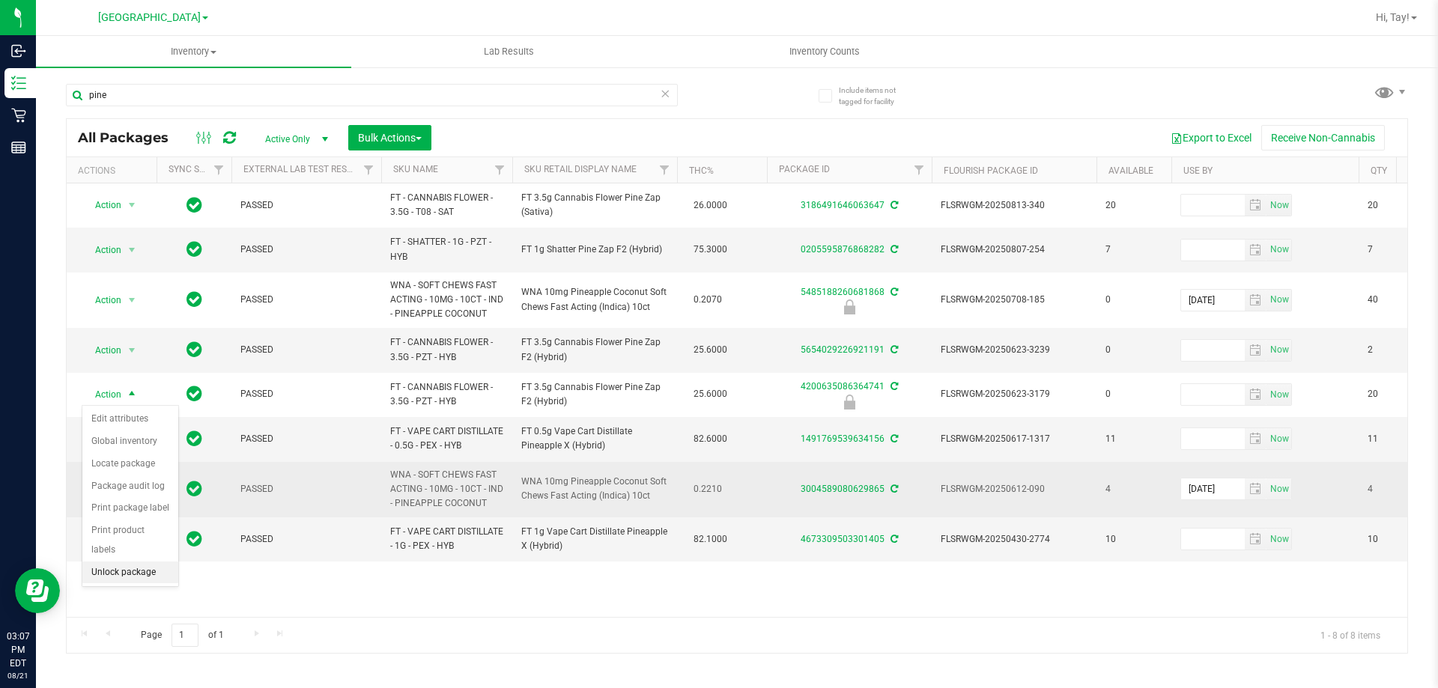
click at [121, 562] on li "Unlock package" at bounding box center [130, 573] width 96 height 22
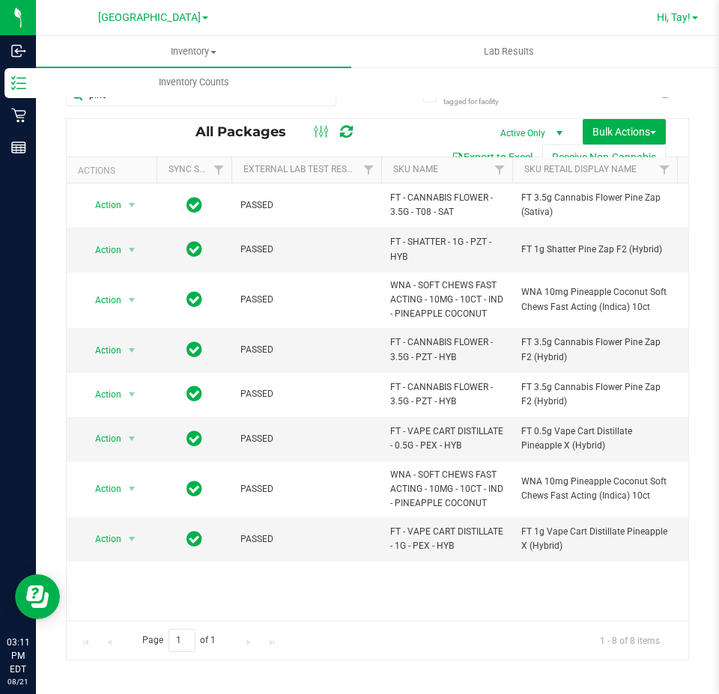
click at [685, 17] on span "Hi, Tay!" at bounding box center [674, 17] width 34 height 12
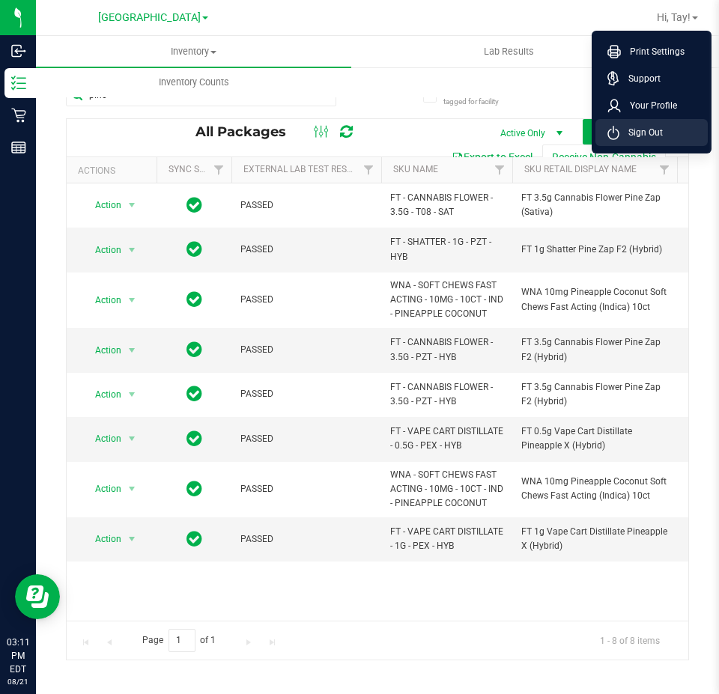
click at [648, 135] on span "Sign Out" at bounding box center [640, 132] width 43 height 15
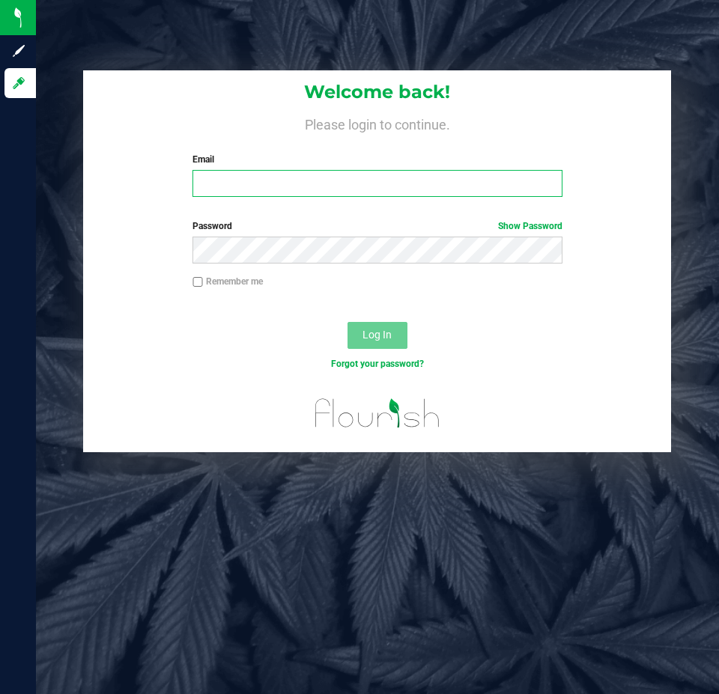
click at [286, 189] on input "Email" at bounding box center [376, 183] width 369 height 27
type input "[EMAIL_ADDRESS][DOMAIN_NAME]"
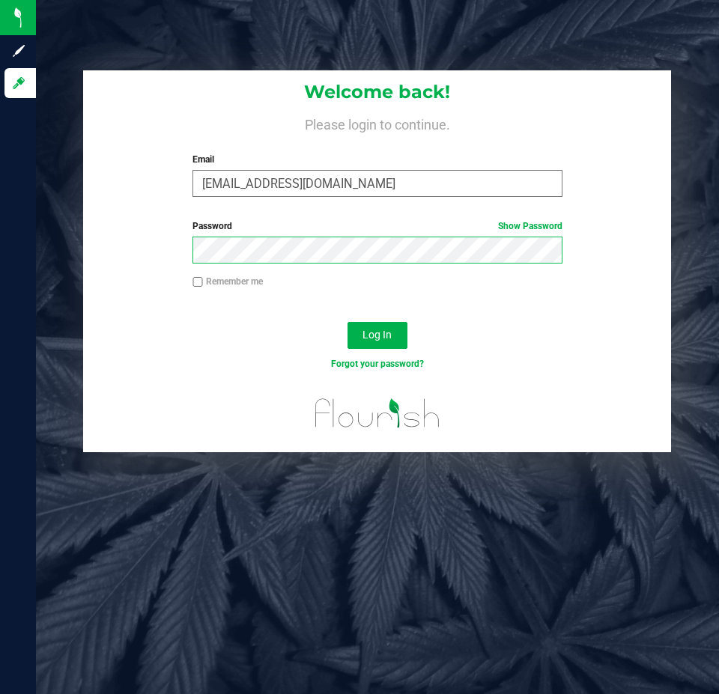
click at [347, 322] on button "Log In" at bounding box center [377, 335] width 60 height 27
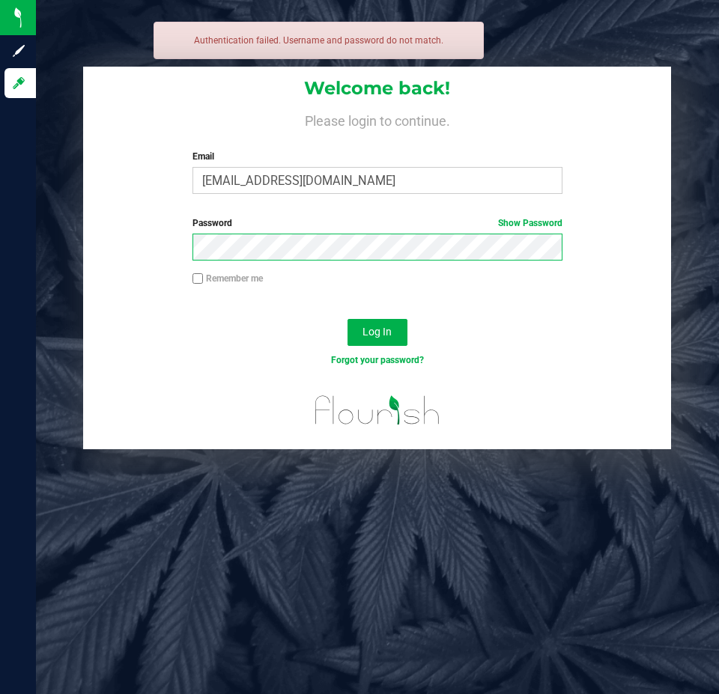
click at [347, 319] on button "Log In" at bounding box center [377, 332] width 60 height 27
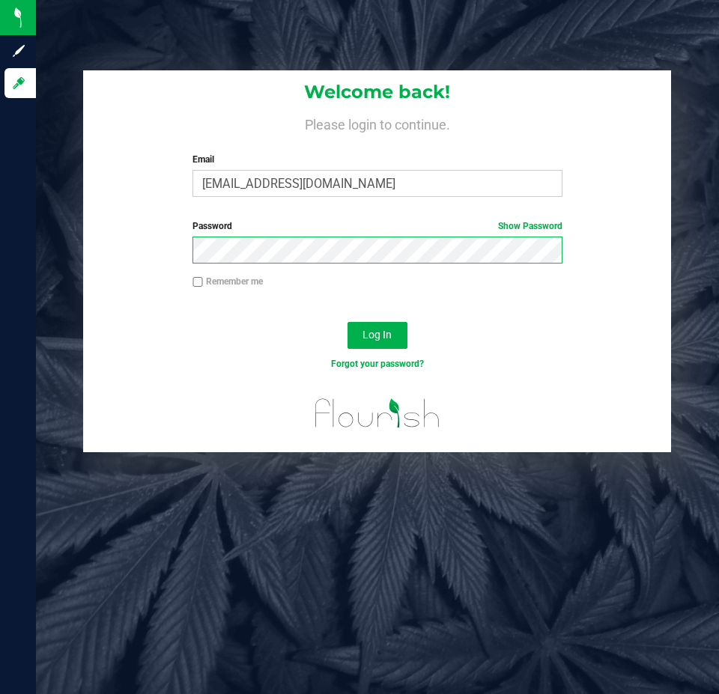
click at [347, 322] on button "Log In" at bounding box center [377, 335] width 60 height 27
